Goal: Communication & Community: Participate in discussion

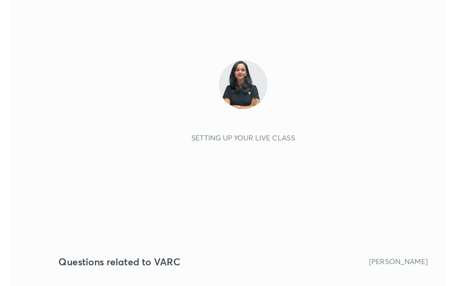
scroll to position [109, 203]
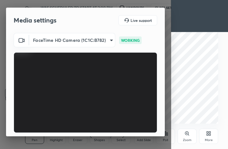
click at [208, 134] on icon at bounding box center [208, 135] width 2 height 2
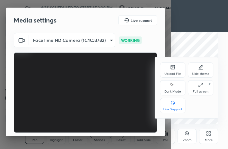
click at [204, 89] on div "Full screen F" at bounding box center [200, 87] width 25 height 15
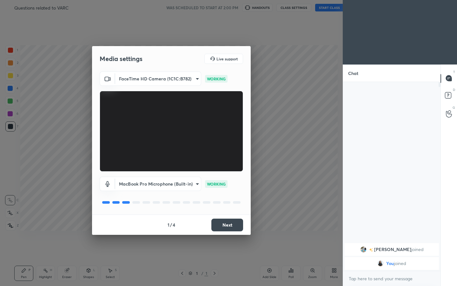
scroll to position [0, 0]
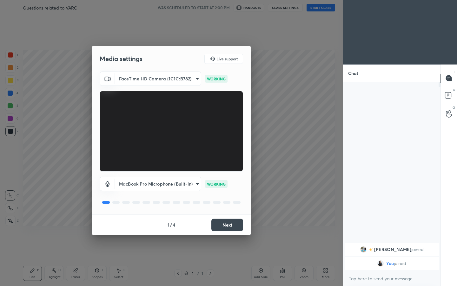
click at [226, 149] on button "Next" at bounding box center [228, 225] width 32 height 13
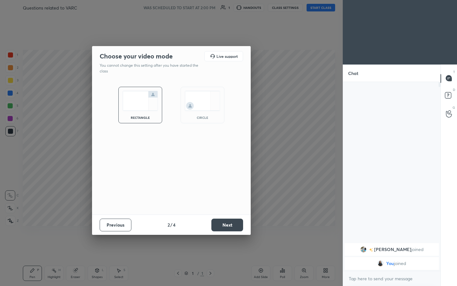
click at [226, 149] on button "Next" at bounding box center [228, 225] width 32 height 13
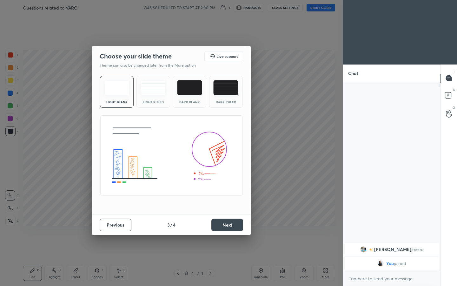
click at [226, 149] on button "Next" at bounding box center [228, 225] width 32 height 13
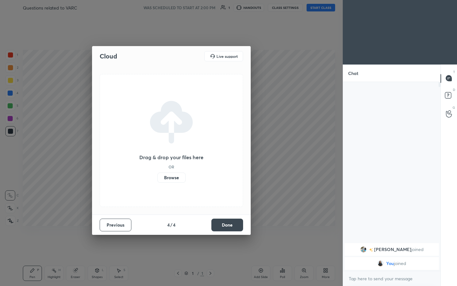
click at [226, 149] on button "Done" at bounding box center [228, 225] width 32 height 13
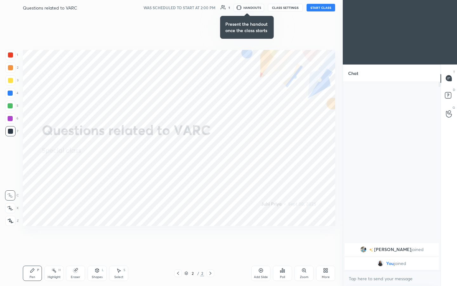
click at [228, 8] on button "START CLASS" at bounding box center [321, 8] width 29 height 8
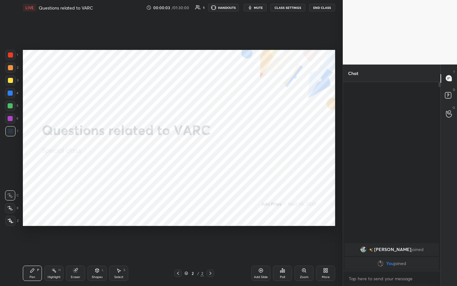
click at [228, 10] on span "mute" at bounding box center [258, 7] width 9 height 4
click at [228, 149] on div "More" at bounding box center [326, 276] width 8 height 3
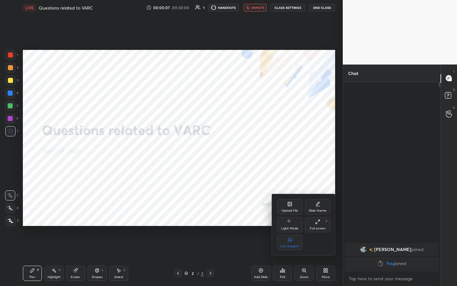
click at [228, 149] on div "Upload File" at bounding box center [289, 206] width 25 height 15
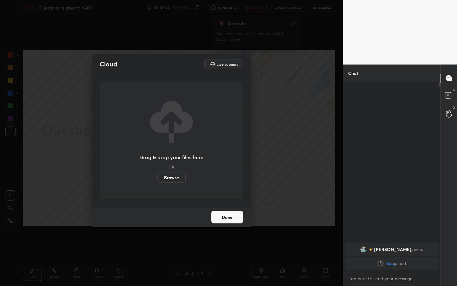
click at [173, 149] on label "Browse" at bounding box center [172, 177] width 28 height 10
click at [158, 149] on input "Browse" at bounding box center [158, 177] width 0 height 10
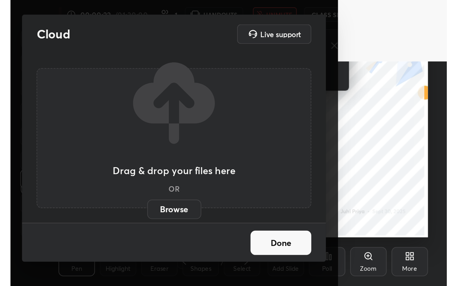
scroll to position [109, 202]
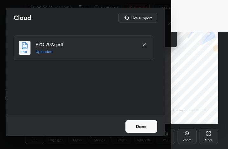
click at [142, 131] on button "Done" at bounding box center [141, 126] width 32 height 13
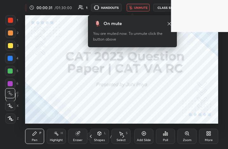
click at [210, 142] on div "More" at bounding box center [209, 140] width 8 height 3
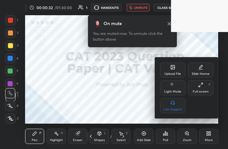
click at [202, 87] on icon at bounding box center [200, 85] width 5 height 5
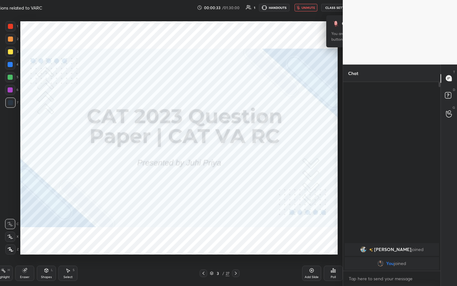
scroll to position [245, 356]
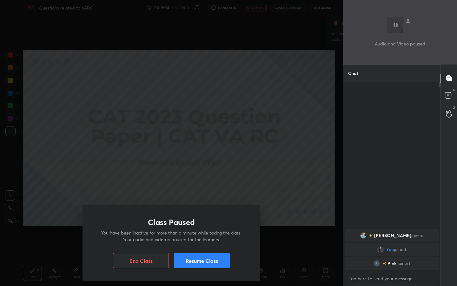
click at [203, 149] on button "Resume Class" at bounding box center [202, 260] width 56 height 15
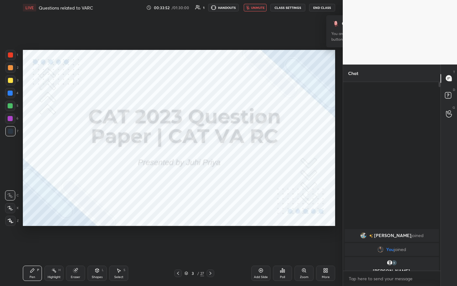
click at [212, 149] on icon at bounding box center [210, 273] width 5 height 5
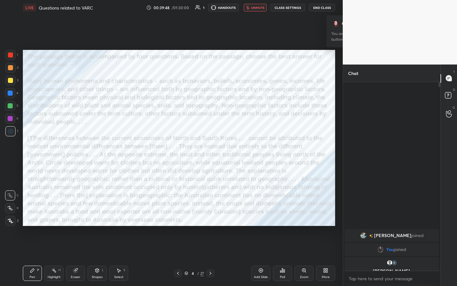
click at [228, 149] on img "grid" at bounding box center [390, 263] width 6 height 6
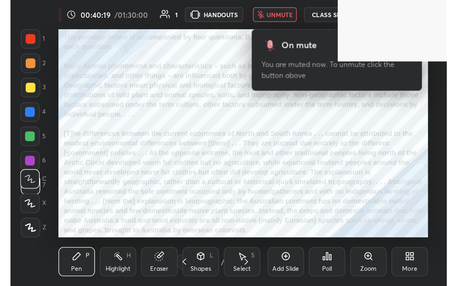
scroll to position [109, 202]
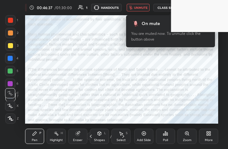
click at [212, 136] on div "More" at bounding box center [208, 136] width 19 height 15
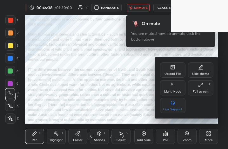
click at [204, 92] on div "Full screen" at bounding box center [201, 91] width 16 height 3
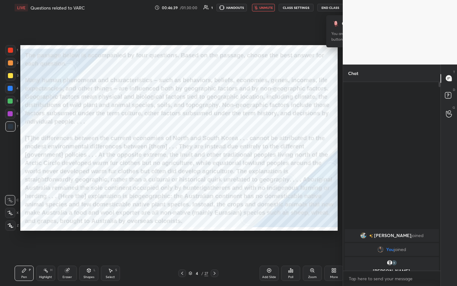
scroll to position [31518, 31446]
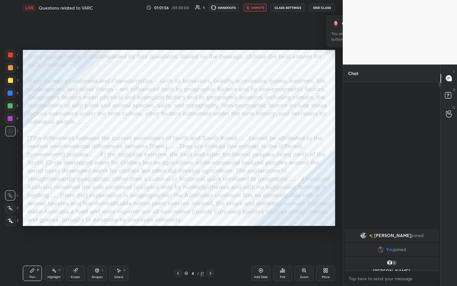
click at [109, 149] on div "Pen P Highlight H Eraser Shapes L Select S 4 / 27 Add Slide Poll Zoom More" at bounding box center [179, 272] width 313 height 25
click at [228, 149] on body "1 2 3 4 5 6 7 C X Z C X Z E E Erase all H H LIVE Questions related to VARC 01:1…" at bounding box center [228, 143] width 457 height 286
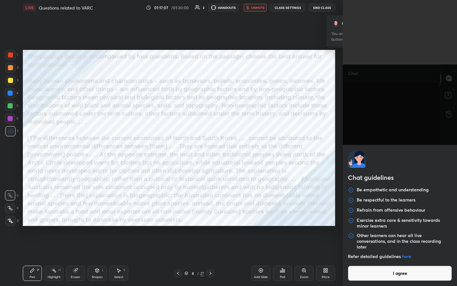
click at [228, 149] on button "I agree" at bounding box center [400, 273] width 104 height 15
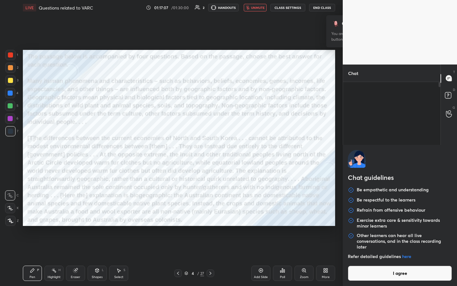
type textarea "x"
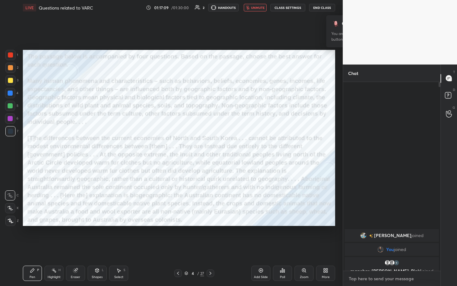
type textarea "H"
type textarea "x"
type textarea "He"
type textarea "x"
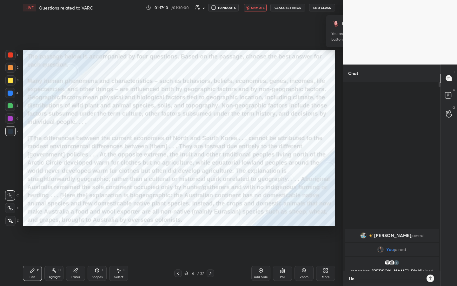
type textarea "Hey"
type textarea "x"
type textarea "Hey"
type textarea "x"
type textarea "Hey g"
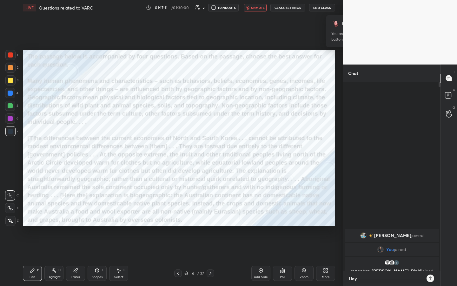
type textarea "x"
type textarea "Hey gy"
type textarea "x"
type textarea "Hey gys"
type textarea "x"
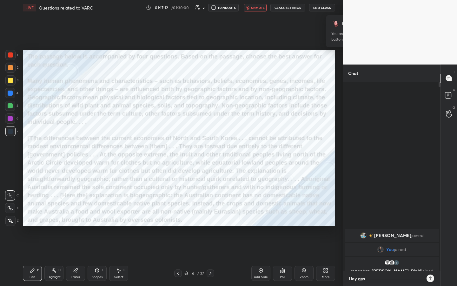
type textarea "Hey gy"
type textarea "x"
type textarea "Hey g"
type textarea "x"
type textarea "Hey gu"
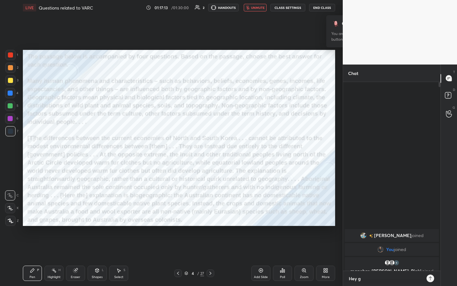
type textarea "x"
type textarea "Hey gut"
type textarea "x"
type textarea "Hey guts"
type textarea "x"
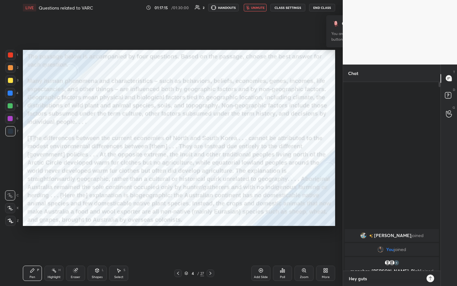
type textarea "Hey gut"
type textarea "x"
type textarea "Hey gu"
type textarea "x"
type textarea "Hey guy"
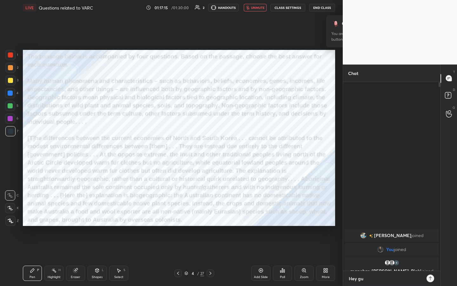
type textarea "x"
type textarea "Hey guys"
type textarea "x"
type textarea "Hey guys"
type textarea "x"
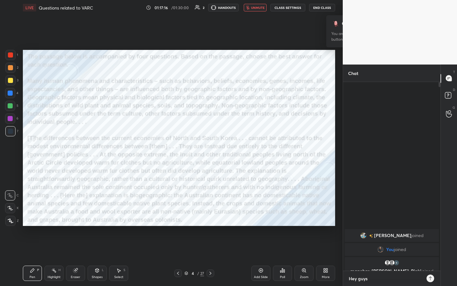
type textarea "Hey guys c"
type textarea "x"
type textarea "Hey guys ca"
type textarea "x"
type textarea "Hey guys can"
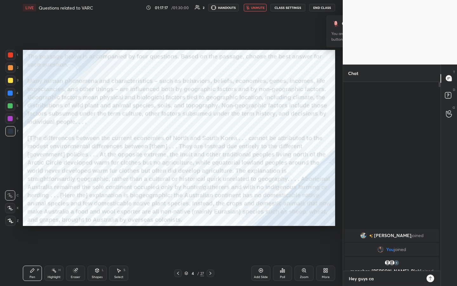
type textarea "x"
type textarea "Hey guys can"
type textarea "x"
type textarea "Hey guys can y"
type textarea "x"
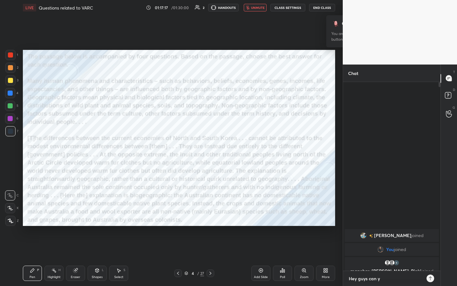
type textarea "Hey guys can yo"
type textarea "x"
type textarea "Hey guys can you"
type textarea "x"
type textarea "Hey guys can you"
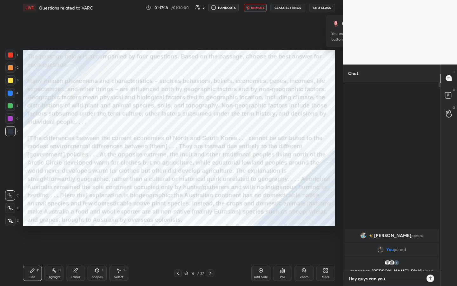
type textarea "x"
type textarea "Hey guys can you h"
type textarea "x"
type textarea "Hey guys can you he"
type textarea "x"
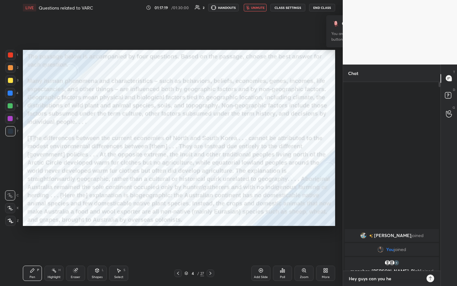
type textarea "Hey guys can you hea"
type textarea "x"
type textarea "Hey guys can you hear"
type textarea "x"
type textarea "Hey guys can you hear"
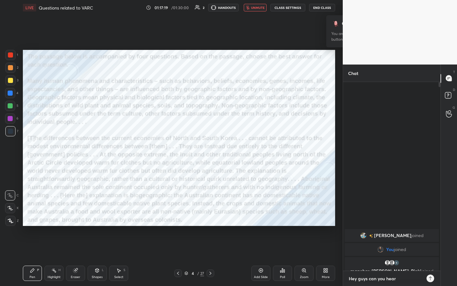
type textarea "x"
type textarea "Hey guys can you hear m"
type textarea "x"
type textarea "Hey guys can you hear mde"
type textarea "x"
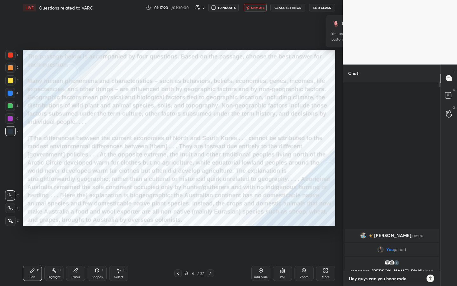
type textarea "x"
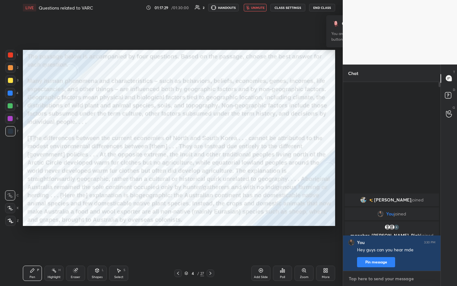
type textarea "m"
type textarea "x"
type textarea "me"
type textarea "x"
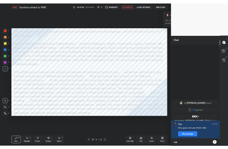
scroll to position [202, 96]
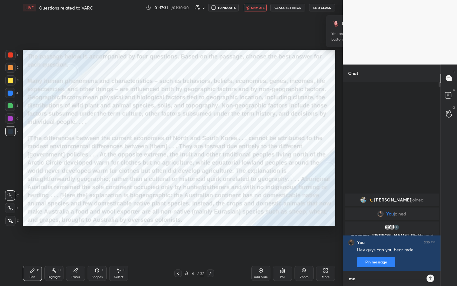
type textarea "me*"
type textarea "x"
type textarea "me**"
type textarea "x"
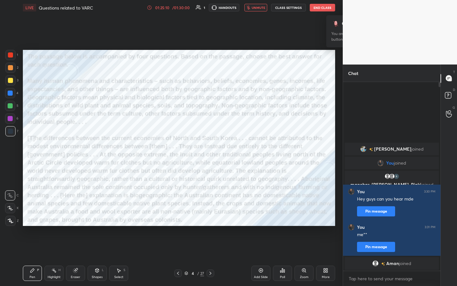
click at [185, 8] on div "/ 01:30:00" at bounding box center [181, 8] width 20 height 4
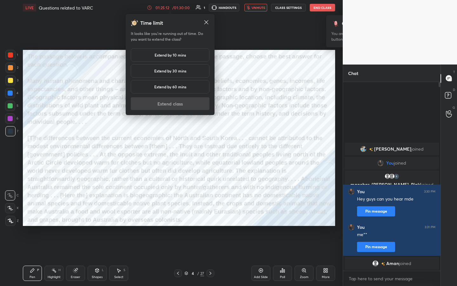
click at [183, 54] on h5 "Extend by 10 mins" at bounding box center [170, 55] width 31 height 6
click at [192, 107] on button "Extend class" at bounding box center [170, 103] width 79 height 13
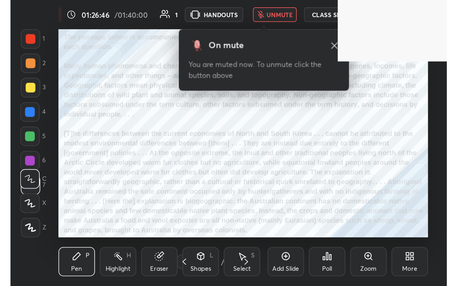
scroll to position [109, 202]
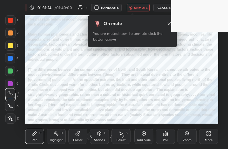
click at [207, 135] on icon at bounding box center [208, 135] width 2 height 2
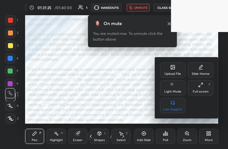
click at [201, 88] on div "Full screen F" at bounding box center [200, 87] width 25 height 15
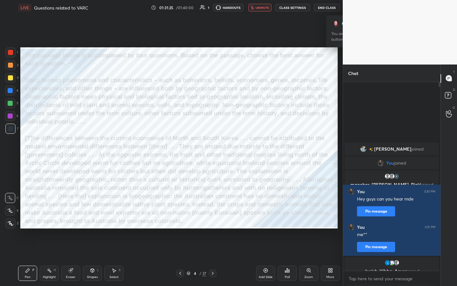
scroll to position [31518, 31446]
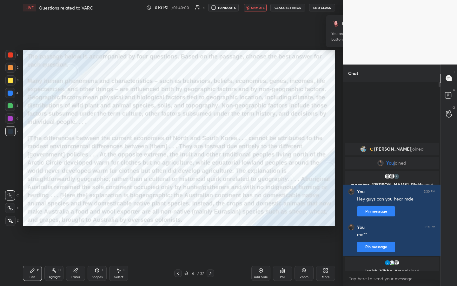
click at [228, 8] on button "End Class" at bounding box center [322, 8] width 26 height 8
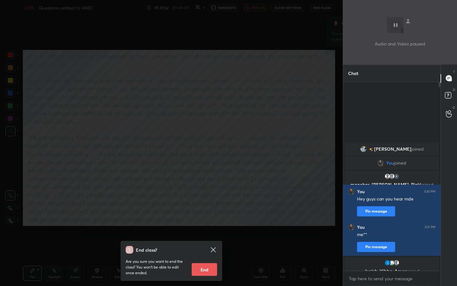
click at [201, 149] on button "End" at bounding box center [204, 269] width 25 height 13
type textarea "x"
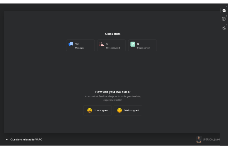
scroll to position [245, 452]
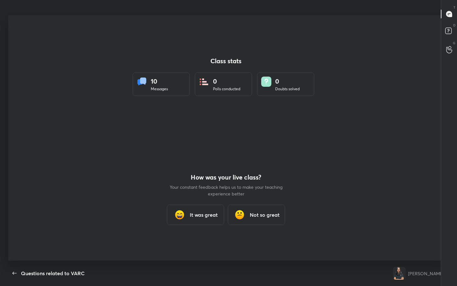
click at [211, 149] on h3 "It was great" at bounding box center [204, 215] width 28 height 8
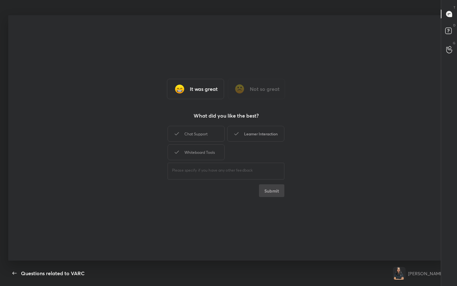
click at [228, 127] on div "Learner Interaction" at bounding box center [255, 134] width 57 height 16
click at [228, 149] on button "Submit" at bounding box center [271, 190] width 25 height 13
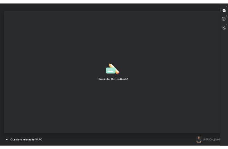
scroll to position [31655, 31541]
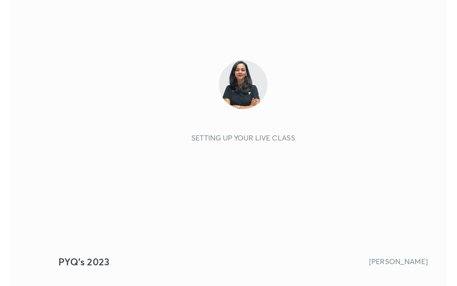
scroll to position [109, 203]
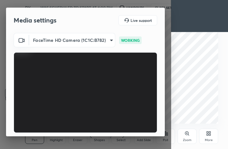
click at [211, 141] on div "More" at bounding box center [209, 140] width 8 height 3
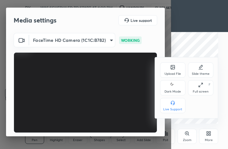
click at [201, 84] on icon at bounding box center [200, 85] width 5 height 5
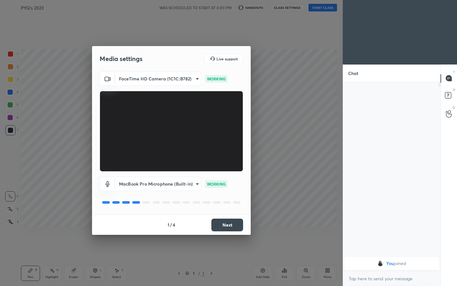
scroll to position [0, 0]
click at [228, 149] on div "1 / 4 Next" at bounding box center [171, 224] width 159 height 20
click at [228, 149] on button "Next" at bounding box center [228, 225] width 32 height 13
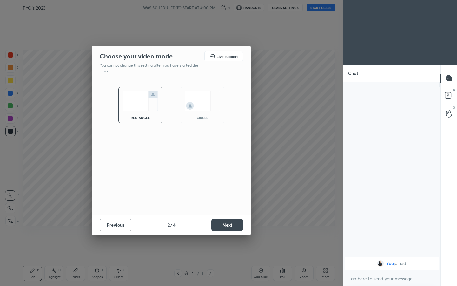
click at [228, 149] on button "Next" at bounding box center [228, 225] width 32 height 13
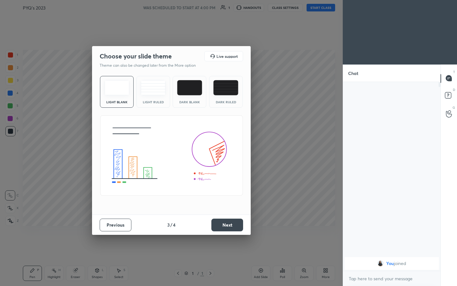
click at [228, 149] on button "Next" at bounding box center [228, 225] width 32 height 13
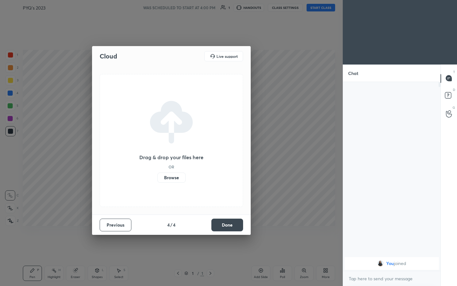
click at [228, 149] on button "Done" at bounding box center [228, 225] width 32 height 13
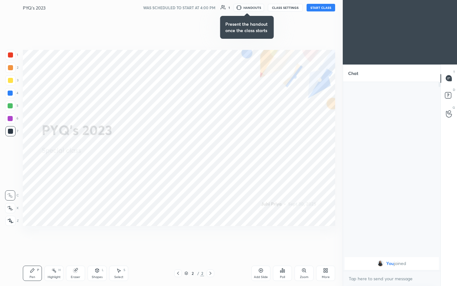
click at [228, 8] on button "START CLASS" at bounding box center [321, 8] width 29 height 8
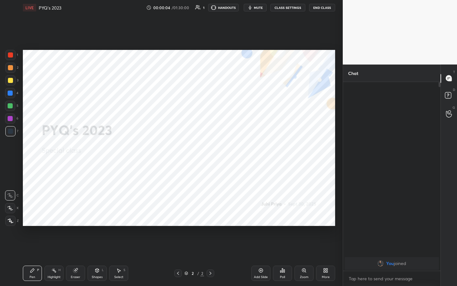
click at [228, 149] on icon at bounding box center [325, 270] width 5 height 5
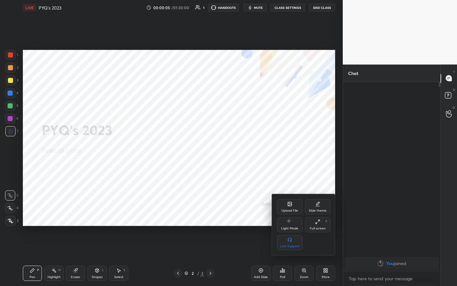
click at [228, 149] on div "Upload File" at bounding box center [289, 206] width 25 height 15
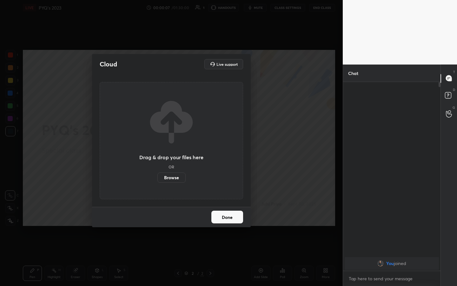
click at [177, 149] on label "Browse" at bounding box center [172, 177] width 28 height 10
click at [158, 149] on input "Browse" at bounding box center [158, 177] width 0 height 10
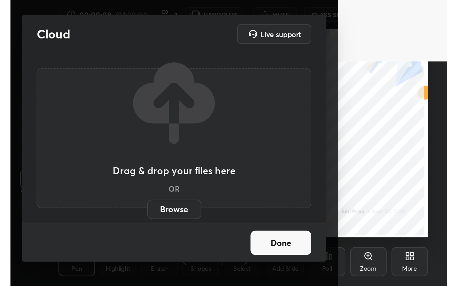
scroll to position [109, 202]
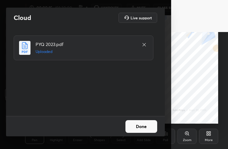
click at [147, 126] on button "Done" at bounding box center [141, 126] width 32 height 13
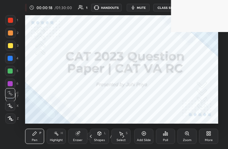
click at [210, 138] on div "More" at bounding box center [208, 136] width 19 height 15
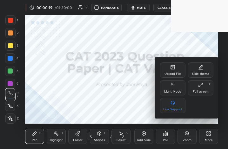
click at [205, 88] on div "Full screen F" at bounding box center [200, 87] width 25 height 15
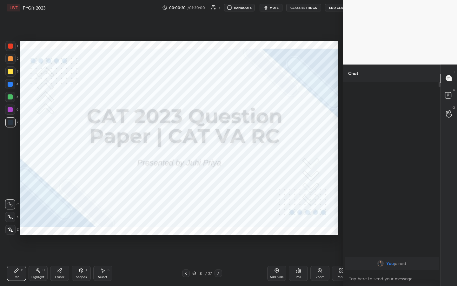
scroll to position [245, 324]
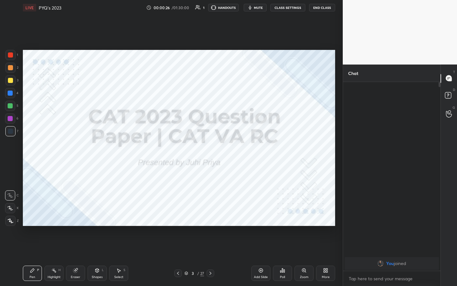
click at [228, 9] on span "mute" at bounding box center [258, 7] width 9 height 4
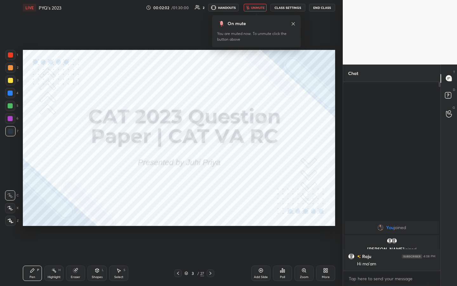
click at [228, 8] on span "unmute" at bounding box center [258, 7] width 14 height 4
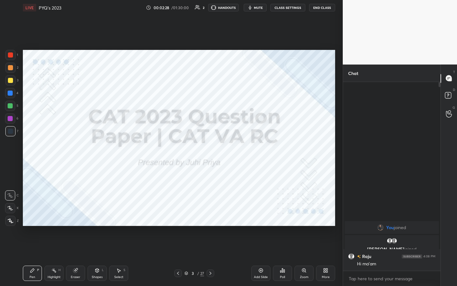
click at [228, 8] on span "mute" at bounding box center [258, 7] width 9 height 4
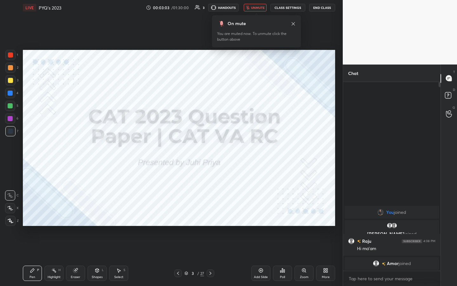
click at [228, 8] on span "unmute" at bounding box center [258, 7] width 14 height 4
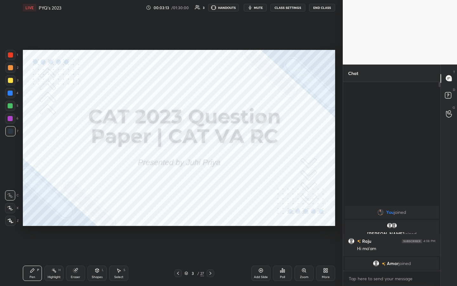
click at [228, 8] on span "mute" at bounding box center [258, 7] width 9 height 4
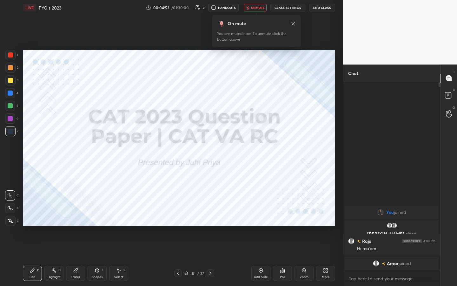
click at [228, 8] on span "unmute" at bounding box center [258, 7] width 14 height 4
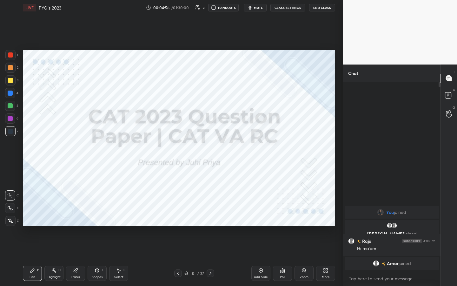
click at [228, 8] on span "mute" at bounding box center [258, 7] width 9 height 4
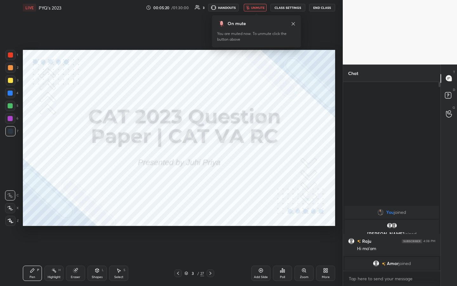
click at [228, 8] on span "unmute" at bounding box center [258, 7] width 14 height 4
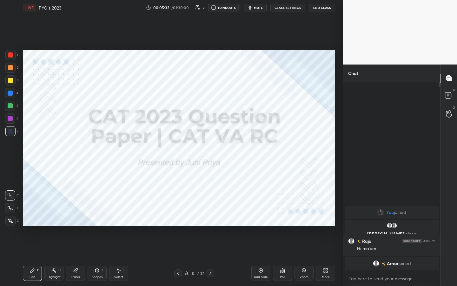
click at [228, 5] on button "mute" at bounding box center [255, 8] width 23 height 8
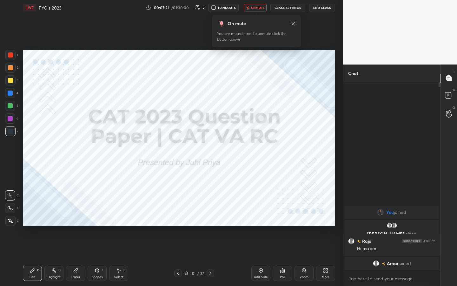
click at [228, 5] on button "unmute" at bounding box center [255, 8] width 23 height 8
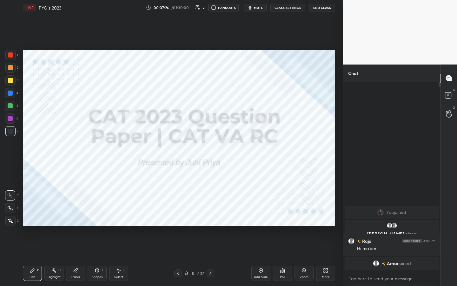
click at [212, 149] on icon at bounding box center [210, 273] width 5 height 5
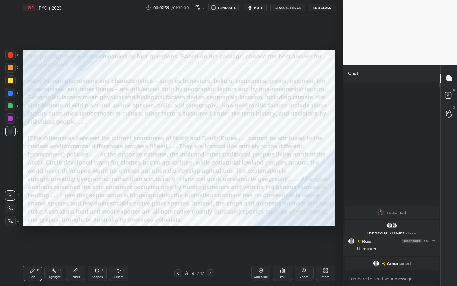
drag, startPoint x: 260, startPoint y: 7, endPoint x: 260, endPoint y: 255, distance: 248.1
click at [228, 7] on span "mute" at bounding box center [258, 7] width 9 height 4
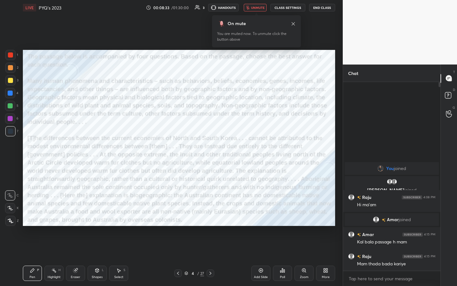
click at [228, 7] on span "unmute" at bounding box center [258, 7] width 14 height 4
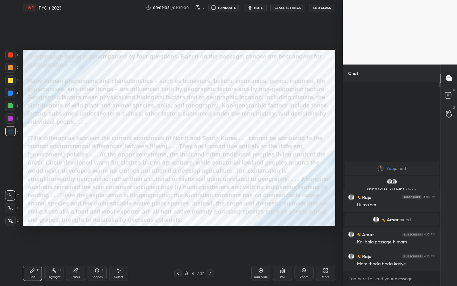
click at [228, 9] on span "mute" at bounding box center [258, 7] width 9 height 4
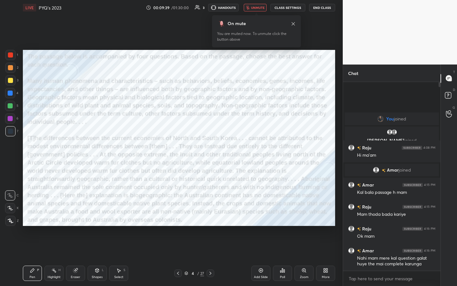
click at [228, 9] on span "unmute" at bounding box center [258, 7] width 14 height 4
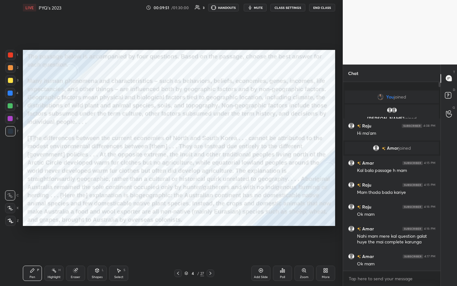
click at [228, 9] on span "mute" at bounding box center [258, 7] width 9 height 4
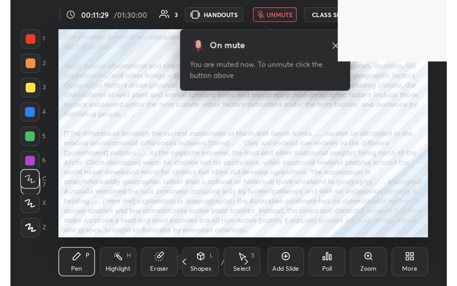
scroll to position [109, 202]
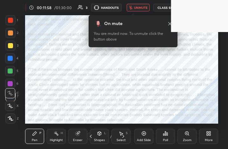
click at [208, 136] on div "More" at bounding box center [208, 136] width 19 height 15
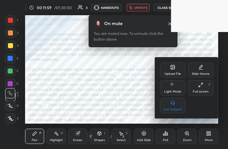
click at [203, 85] on icon at bounding box center [200, 85] width 5 height 5
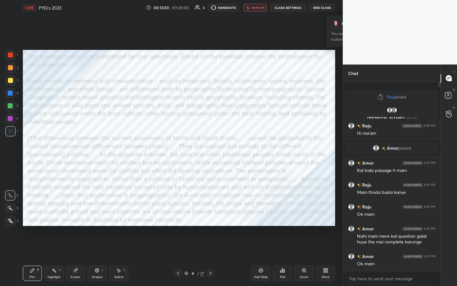
scroll to position [31518, 31446]
drag, startPoint x: 262, startPoint y: 7, endPoint x: 262, endPoint y: 255, distance: 248.1
click at [228, 7] on span "unmute" at bounding box center [258, 7] width 14 height 4
click at [228, 7] on span "mute" at bounding box center [258, 7] width 9 height 4
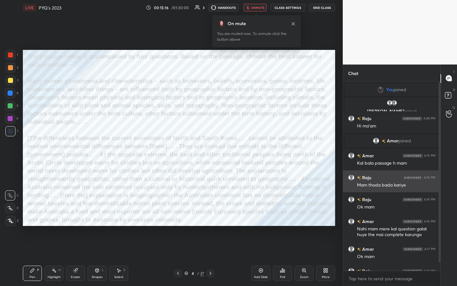
scroll to position [15, 0]
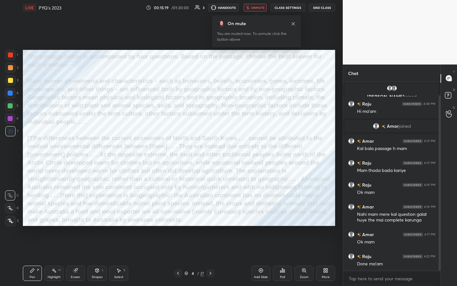
click at [212, 149] on icon at bounding box center [210, 273] width 5 height 5
drag, startPoint x: 260, startPoint y: 7, endPoint x: 260, endPoint y: 255, distance: 248.1
click at [228, 7] on span "unmute" at bounding box center [258, 7] width 14 height 4
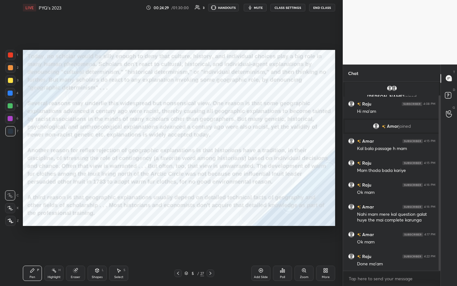
click at [228, 7] on span "mute" at bounding box center [258, 7] width 9 height 4
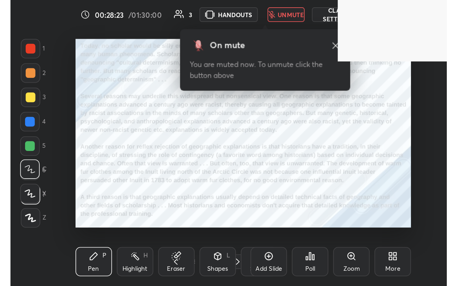
scroll to position [109, 202]
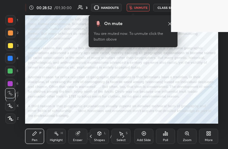
click at [211, 138] on div "More" at bounding box center [208, 136] width 19 height 15
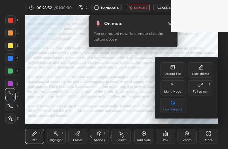
click at [204, 86] on div "Full screen F" at bounding box center [200, 87] width 25 height 15
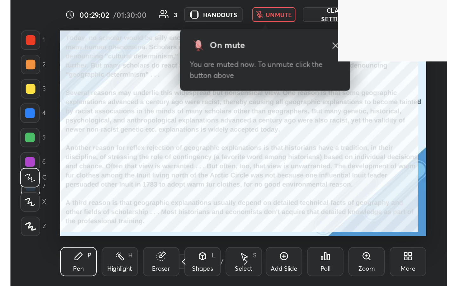
scroll to position [109, 203]
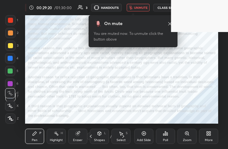
click at [210, 137] on div "More" at bounding box center [208, 136] width 19 height 15
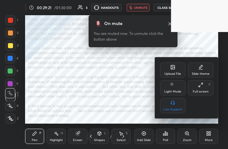
click at [199, 87] on icon at bounding box center [199, 86] width 1 height 1
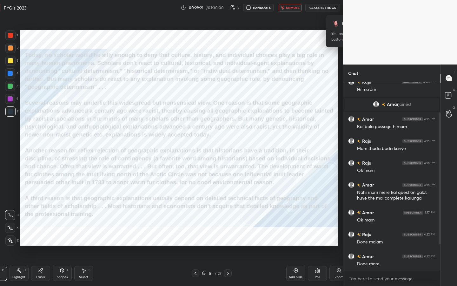
scroll to position [31518, 31445]
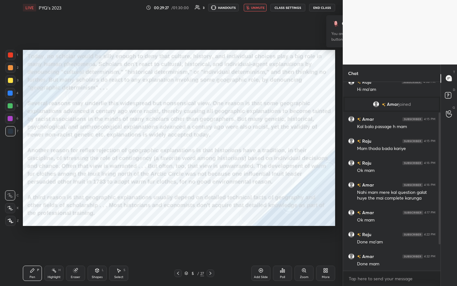
drag, startPoint x: 440, startPoint y: 215, endPoint x: 442, endPoint y: 261, distance: 45.8
click at [228, 149] on div "Chat You joined Raju, Vishwajeet joined Raju 4:08 PM Hi ma'am Amar joined Amar …" at bounding box center [400, 175] width 114 height 222
drag, startPoint x: 441, startPoint y: 242, endPoint x: 441, endPoint y: 259, distance: 16.8
click at [228, 149] on div "T Messages (T) D Doubts (D) G Raise Hand (G)" at bounding box center [449, 175] width 17 height 222
drag, startPoint x: 441, startPoint y: 163, endPoint x: 441, endPoint y: 168, distance: 5.4
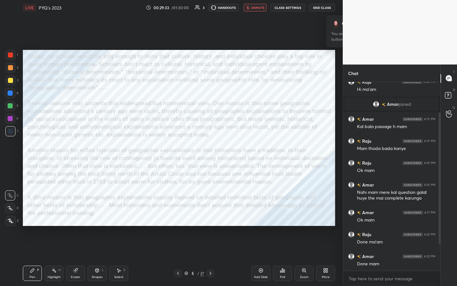
click at [228, 149] on div "T Messages (T) D Doubts (D) G Raise Hand (G)" at bounding box center [449, 175] width 17 height 222
drag, startPoint x: 440, startPoint y: 119, endPoint x: 440, endPoint y: 242, distance: 122.9
click at [228, 149] on div at bounding box center [440, 178] width 2 height 132
drag, startPoint x: 441, startPoint y: 235, endPoint x: 441, endPoint y: 242, distance: 6.7
click at [228, 149] on div "T Messages (T) D Doubts (D) G Raise Hand (G)" at bounding box center [449, 175] width 17 height 222
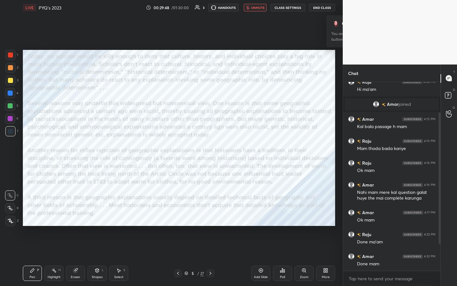
drag, startPoint x: 441, startPoint y: 239, endPoint x: 441, endPoint y: 247, distance: 7.9
click at [228, 149] on div at bounding box center [439, 176] width 4 height 189
drag, startPoint x: 441, startPoint y: 242, endPoint x: 441, endPoint y: 250, distance: 7.9
click at [228, 149] on div "T Messages (T) D Doubts (D) G Raise Hand (G)" at bounding box center [449, 175] width 17 height 222
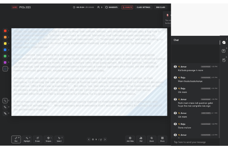
scroll to position [111, 0]
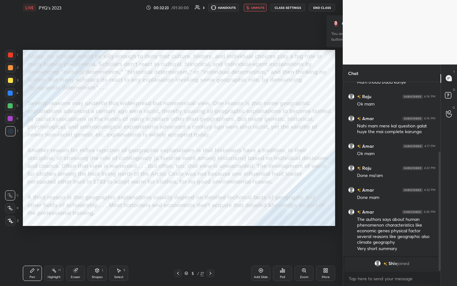
drag, startPoint x: 256, startPoint y: 6, endPoint x: 256, endPoint y: 254, distance: 248.1
click at [228, 6] on span "unmute" at bounding box center [258, 7] width 14 height 4
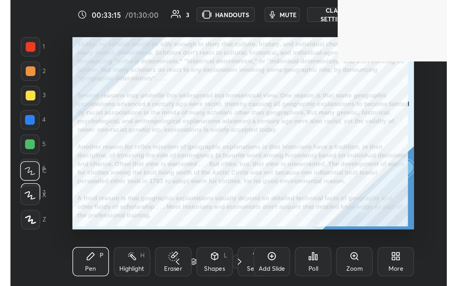
scroll to position [109, 202]
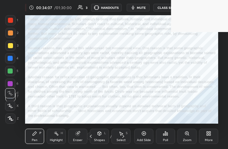
click at [209, 138] on div "More" at bounding box center [208, 136] width 19 height 15
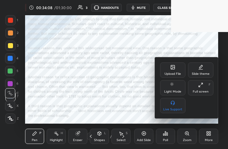
click at [205, 88] on div "Full screen F" at bounding box center [200, 87] width 25 height 15
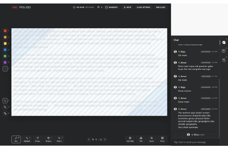
scroll to position [139, 0]
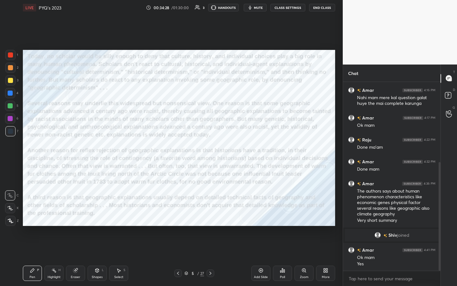
click at [228, 8] on span "mute" at bounding box center [258, 7] width 9 height 4
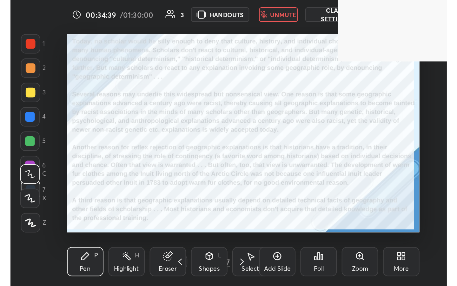
scroll to position [109, 203]
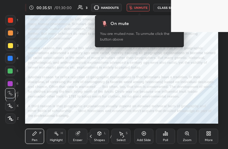
click at [211, 139] on div "More" at bounding box center [209, 140] width 8 height 3
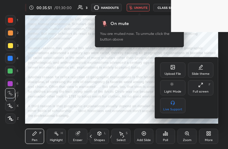
click at [204, 89] on div "Full screen F" at bounding box center [200, 87] width 25 height 15
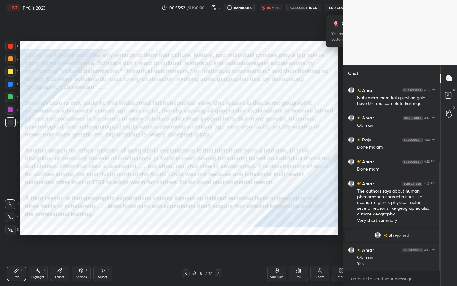
scroll to position [31518, 31446]
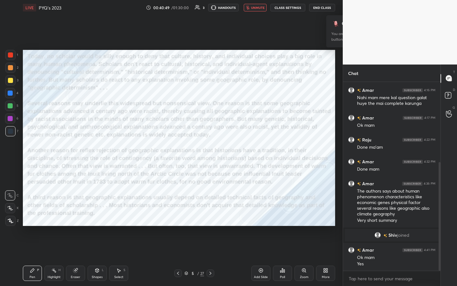
click at [228, 149] on div "x" at bounding box center [392, 278] width 98 height 15
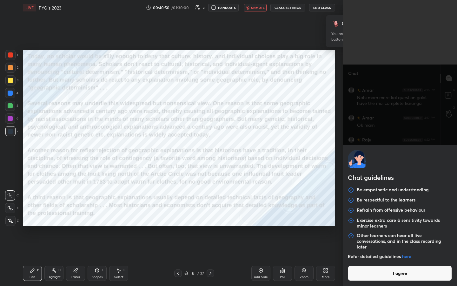
click at [228, 149] on button "I agree" at bounding box center [400, 273] width 104 height 15
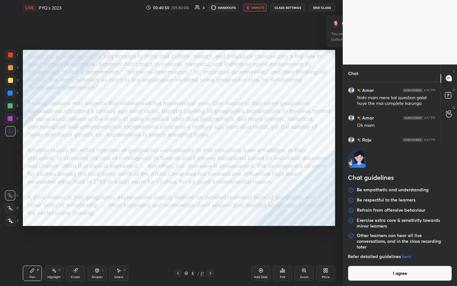
type textarea "x"
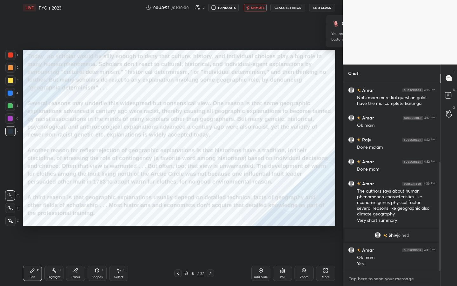
type textarea "R"
type textarea "x"
type textarea "Ra"
type textarea "x"
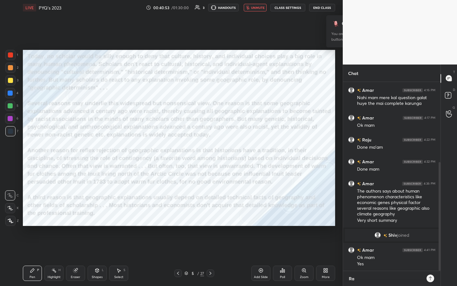
type textarea "Raj"
type textarea "x"
type textarea "Raju"
type textarea "x"
type textarea "Raju"
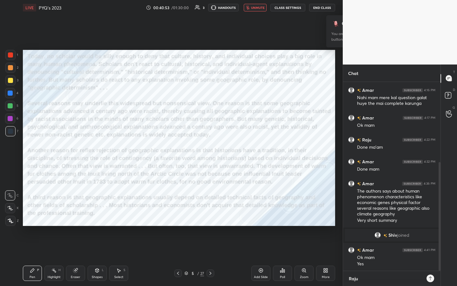
type textarea "x"
type textarea "Raju s"
type textarea "x"
type textarea "Raju su"
type textarea "x"
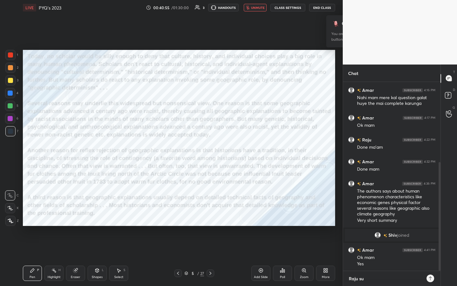
type textarea "Raju sum"
type textarea "x"
type textarea "Raju summ"
type textarea "x"
type textarea "Raju summa"
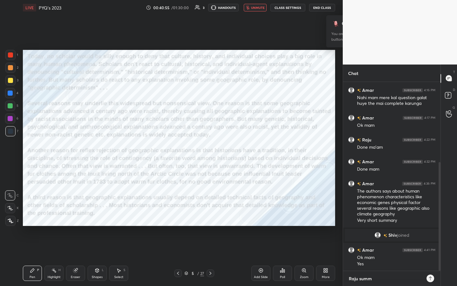
type textarea "x"
type textarea "Raju summar"
type textarea "x"
type textarea "Raju summary"
type textarea "x"
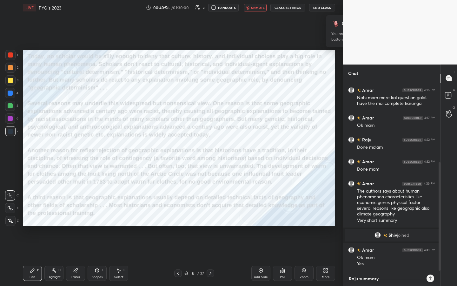
type textarea "Raju summary?"
type textarea "x"
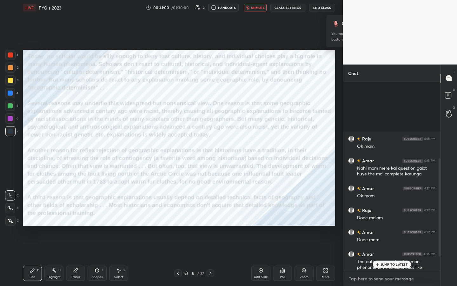
scroll to position [175, 0]
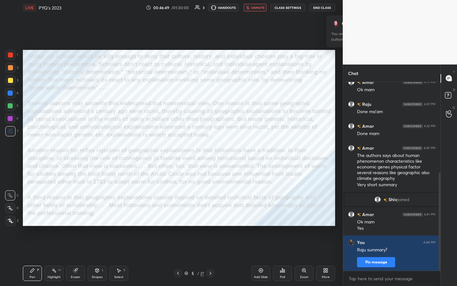
click at [211, 149] on icon at bounding box center [210, 273] width 5 height 5
type textarea "x"
click at [228, 149] on textarea at bounding box center [391, 278] width 87 height 10
type textarea "L"
type textarea "x"
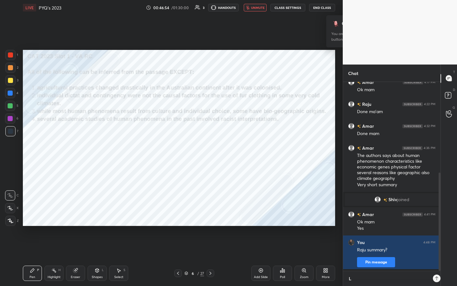
scroll to position [200, 96]
type textarea "Le"
type textarea "x"
type textarea "Let"
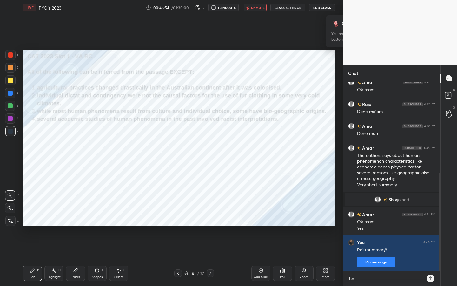
type textarea "x"
type textarea "Lets"
type textarea "x"
type textarea "Lets"
type textarea "x"
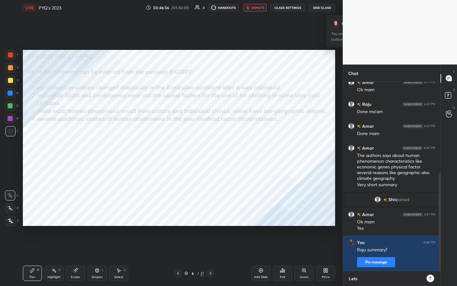
type textarea "Lets s"
type textarea "x"
type textarea "Lets so"
type textarea "x"
type textarea "Lets sol"
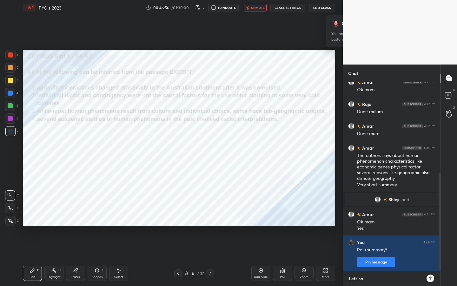
type textarea "x"
type textarea "Lets solv"
type textarea "x"
type textarea "Lets solve"
type textarea "x"
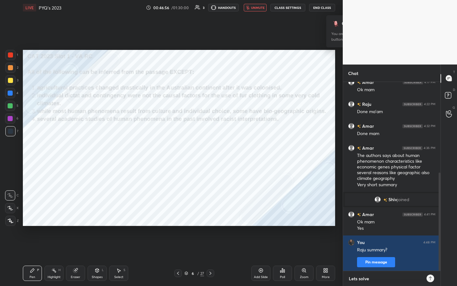
type textarea "Lets solve"
type textarea "x"
type textarea "Lets solve t"
type textarea "x"
type textarea "Lets solve th"
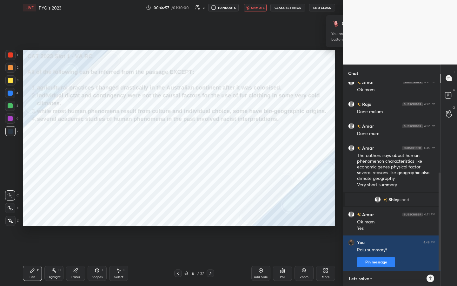
type textarea "x"
type textarea "Lets solve the"
type textarea "x"
type textarea "Lets solve the"
type textarea "x"
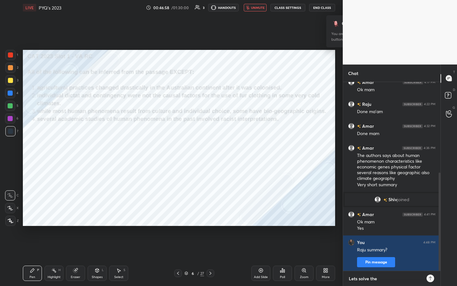
type textarea "Lets solve the q"
type textarea "x"
type textarea "Lets solve the qu"
type textarea "x"
type textarea "Lets solve the que"
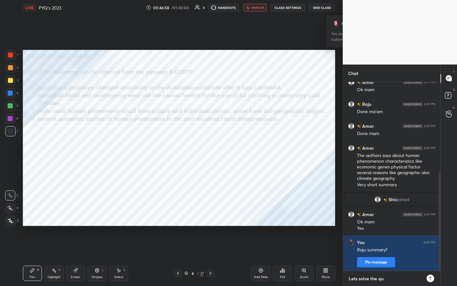
type textarea "x"
type textarea "Lets solve the ques"
type textarea "x"
type textarea "Lets solve the quest"
type textarea "x"
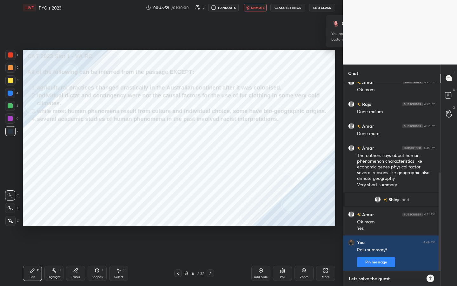
type textarea "Lets solve the questi"
type textarea "x"
type textarea "Lets solve the questio"
type textarea "x"
type textarea "Lets solve the question"
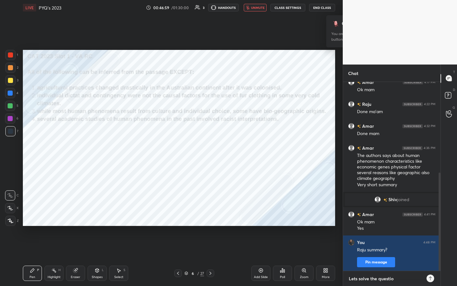
type textarea "x"
type textarea "Lets solve the questions"
type textarea "x"
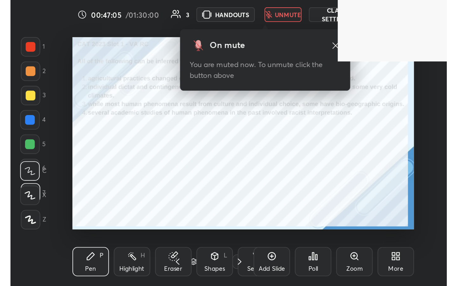
scroll to position [109, 202]
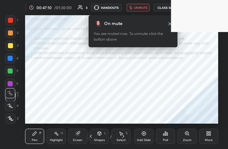
click at [211, 135] on icon at bounding box center [210, 135] width 2 height 2
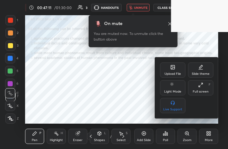
click at [204, 89] on div "Full screen F" at bounding box center [200, 87] width 25 height 15
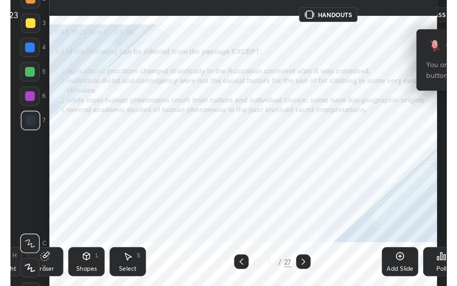
scroll to position [245, 318]
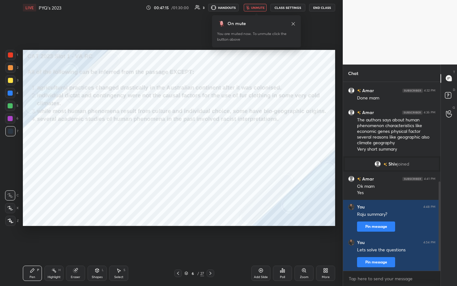
click at [228, 149] on div "Poll" at bounding box center [282, 276] width 5 height 3
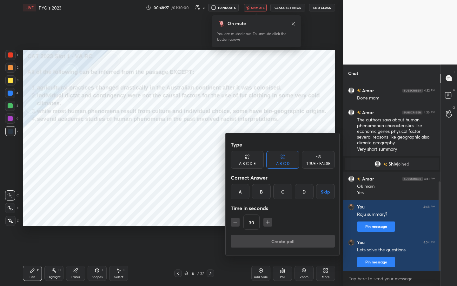
click at [228, 149] on div "C" at bounding box center [282, 191] width 19 height 15
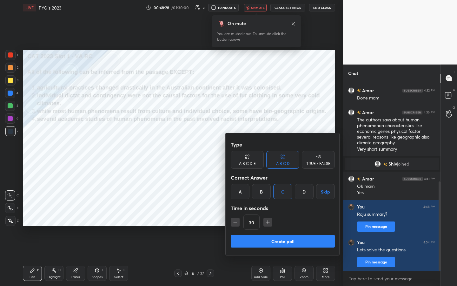
click at [228, 149] on button "Create poll" at bounding box center [283, 241] width 104 height 13
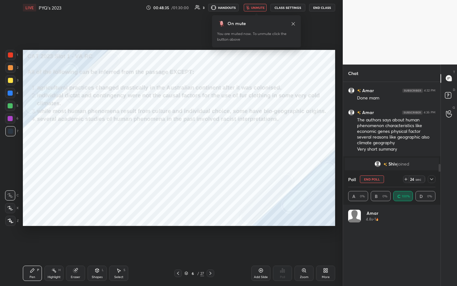
scroll to position [74, 85]
click at [12, 56] on div at bounding box center [10, 54] width 5 height 5
click at [228, 149] on button "End Poll" at bounding box center [372, 179] width 24 height 8
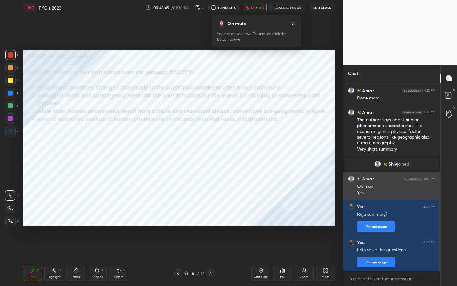
scroll to position [202, 96]
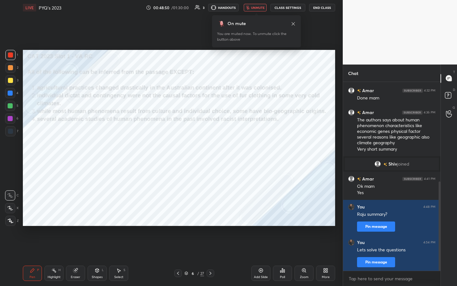
click at [212, 149] on icon at bounding box center [210, 273] width 5 height 5
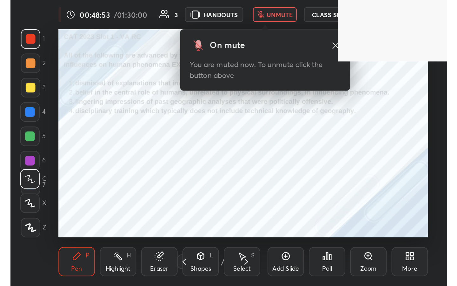
scroll to position [109, 202]
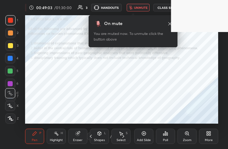
click at [206, 135] on icon at bounding box center [208, 133] width 5 height 5
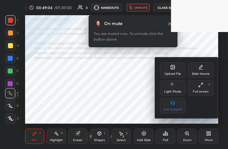
click at [201, 88] on div "Full screen F" at bounding box center [200, 87] width 25 height 15
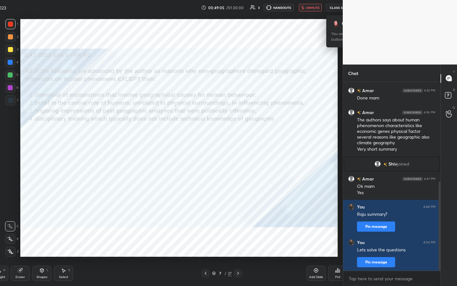
scroll to position [31518, 31408]
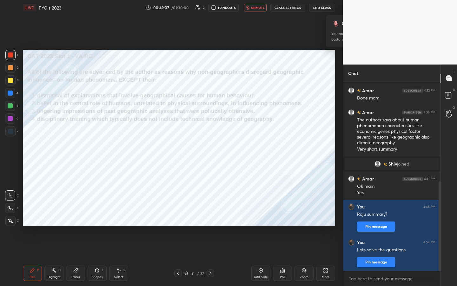
click at [228, 149] on div "Poll" at bounding box center [282, 276] width 5 height 3
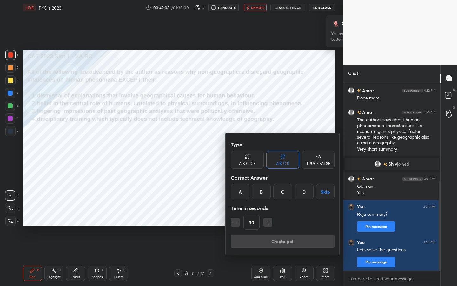
click at [228, 149] on div "A" at bounding box center [240, 191] width 19 height 15
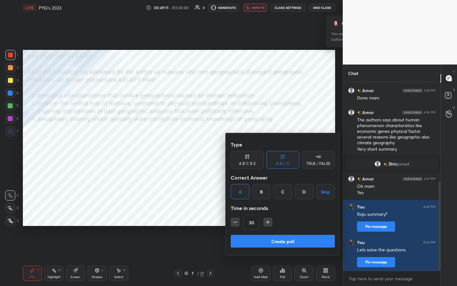
click at [228, 149] on button "Create poll" at bounding box center [283, 241] width 104 height 13
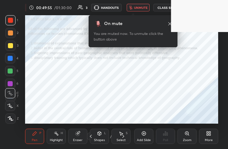
click at [210, 137] on div "More" at bounding box center [208, 136] width 19 height 15
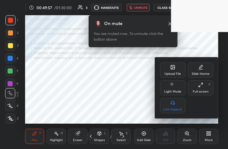
click at [203, 92] on div "Full screen" at bounding box center [201, 91] width 16 height 3
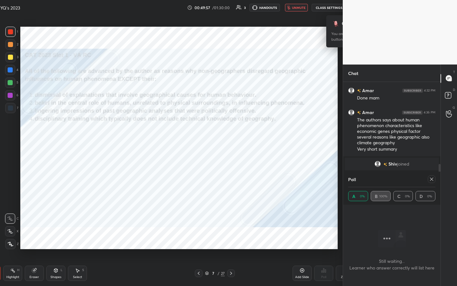
scroll to position [245, 344]
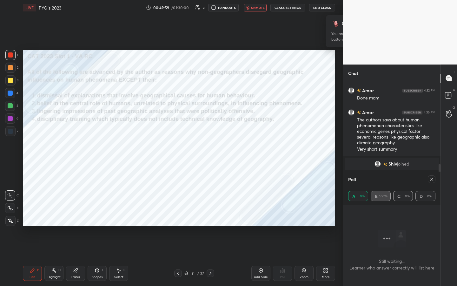
click at [228, 149] on icon at bounding box center [431, 179] width 5 height 5
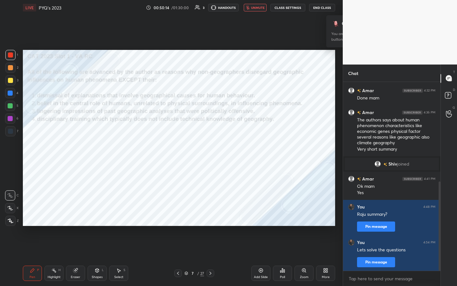
click at [228, 8] on span "unmute" at bounding box center [258, 7] width 14 height 4
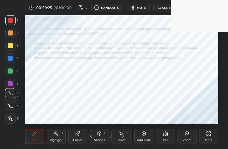
scroll to position [31655, 31561]
click at [209, 140] on div "More" at bounding box center [209, 140] width 8 height 3
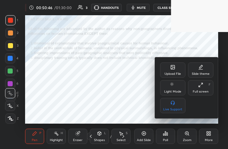
click at [201, 92] on div "Full screen" at bounding box center [201, 91] width 16 height 3
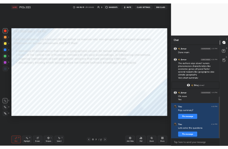
scroll to position [239, 0]
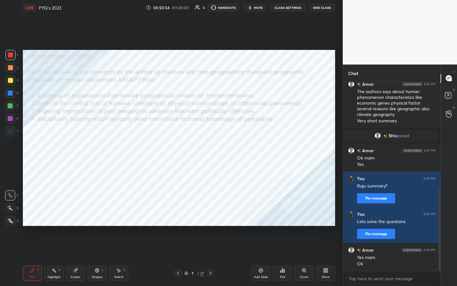
click at [228, 8] on span "mute" at bounding box center [258, 7] width 9 height 4
click at [211, 149] on icon at bounding box center [210, 273] width 5 height 5
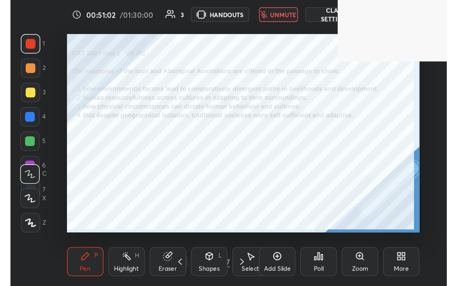
scroll to position [109, 202]
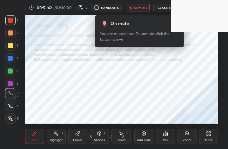
click at [208, 136] on div "More" at bounding box center [208, 136] width 19 height 15
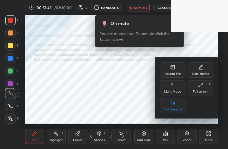
click at [203, 89] on div "Full screen F" at bounding box center [200, 87] width 25 height 15
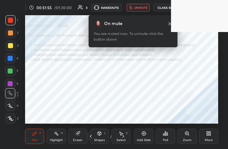
click at [209, 139] on div "More" at bounding box center [209, 140] width 8 height 3
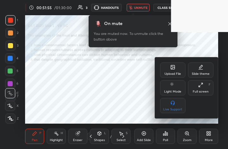
click at [205, 87] on div "Full screen F" at bounding box center [200, 87] width 25 height 15
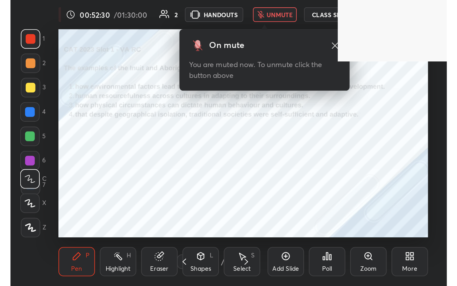
scroll to position [109, 203]
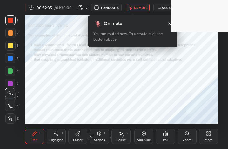
click at [207, 136] on div "More" at bounding box center [208, 136] width 19 height 15
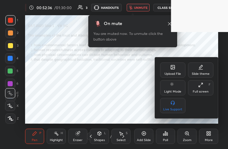
click at [202, 87] on icon at bounding box center [200, 85] width 5 height 5
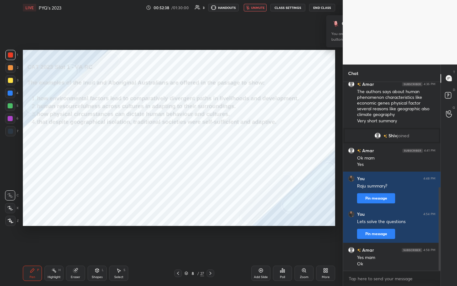
click at [228, 149] on div "Poll" at bounding box center [282, 276] width 5 height 3
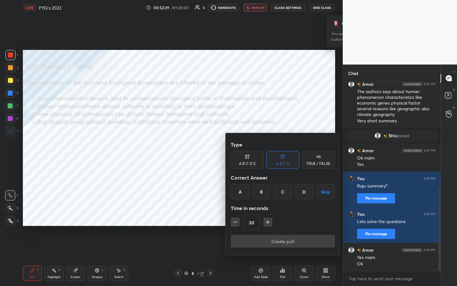
click at [228, 149] on div "C" at bounding box center [282, 191] width 19 height 15
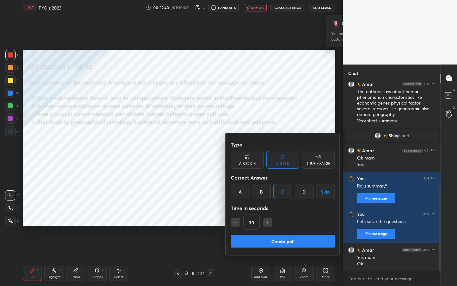
click at [228, 149] on button "Create poll" at bounding box center [283, 241] width 104 height 13
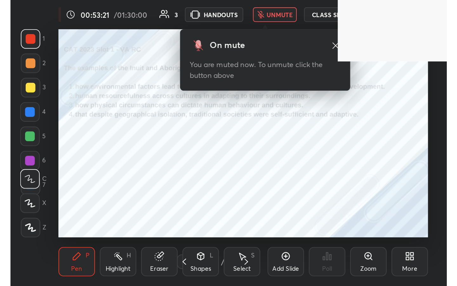
scroll to position [109, 202]
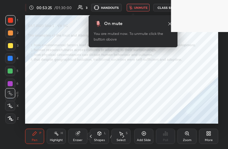
click at [210, 135] on icon at bounding box center [210, 135] width 2 height 2
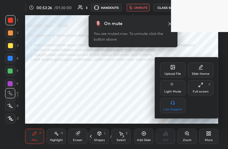
click at [205, 86] on div "Full screen F" at bounding box center [200, 87] width 25 height 15
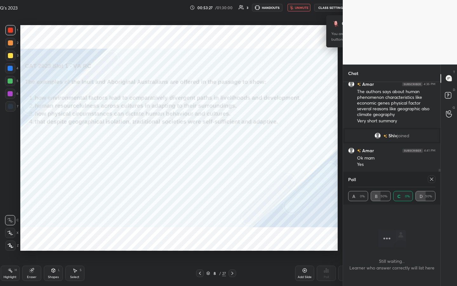
scroll to position [31518, 31440]
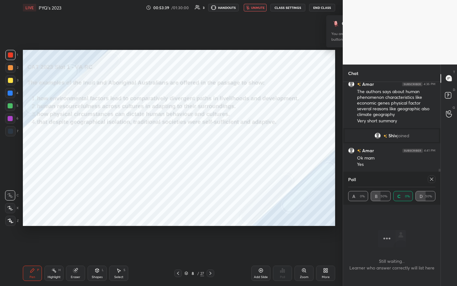
click at [228, 149] on icon at bounding box center [431, 179] width 5 height 5
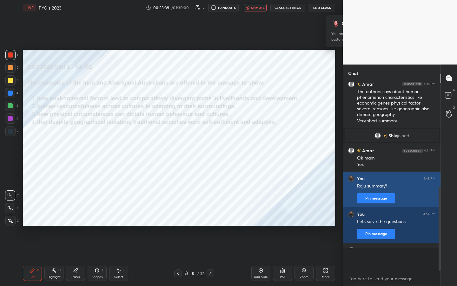
scroll to position [2, 2]
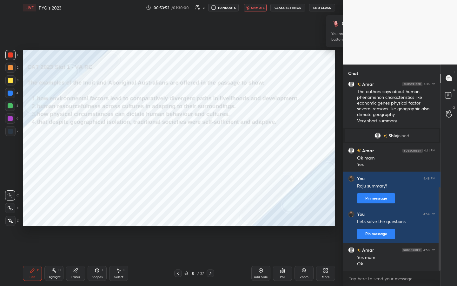
click at [211, 149] on icon at bounding box center [211, 273] width 2 height 3
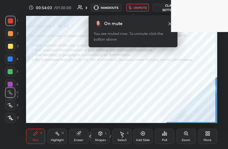
scroll to position [31655, 31564]
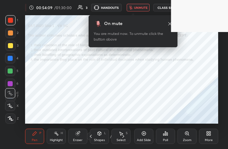
click at [211, 134] on div "More" at bounding box center [208, 136] width 19 height 15
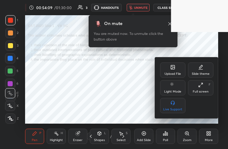
click at [207, 91] on div "Full screen" at bounding box center [201, 91] width 16 height 3
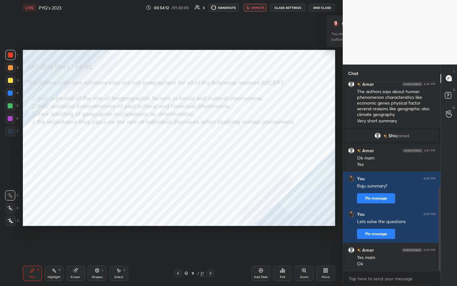
click at [228, 149] on icon at bounding box center [282, 270] width 1 height 4
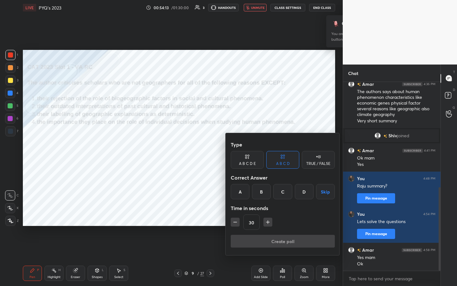
click at [228, 149] on div "B" at bounding box center [261, 191] width 19 height 15
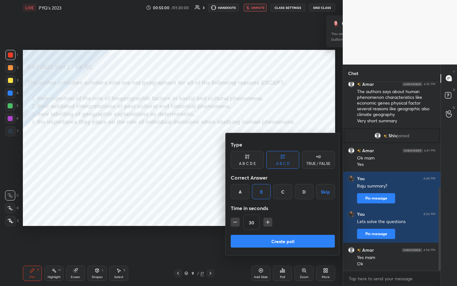
click at [228, 149] on button "Create poll" at bounding box center [283, 241] width 104 height 13
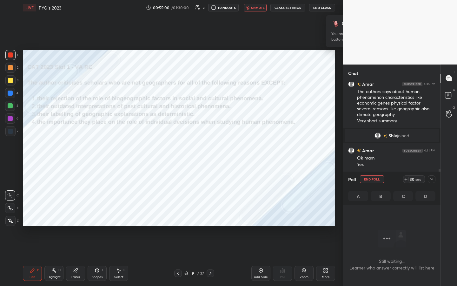
scroll to position [169, 96]
click at [228, 149] on icon at bounding box center [431, 179] width 5 height 5
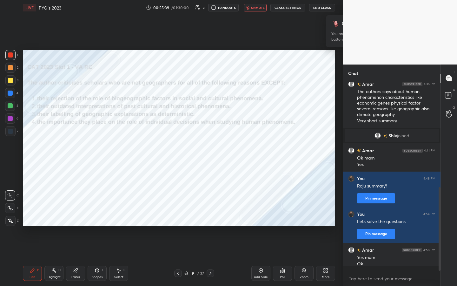
scroll to position [2, 2]
click at [211, 149] on icon at bounding box center [210, 273] width 5 height 5
type textarea "x"
click at [228, 149] on textarea at bounding box center [391, 278] width 87 height 10
type textarea "a"
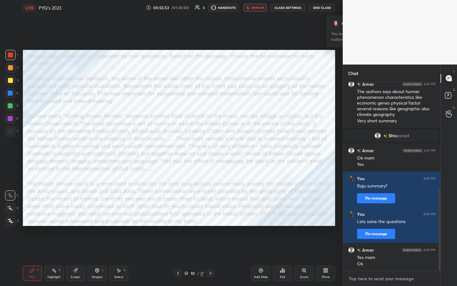
type textarea "x"
type textarea "an"
type textarea "x"
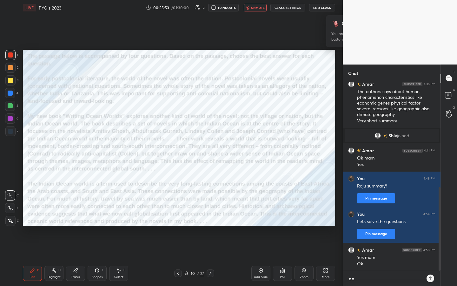
type textarea "ano"
type textarea "x"
type textarea "anot"
type textarea "x"
type textarea "anoth"
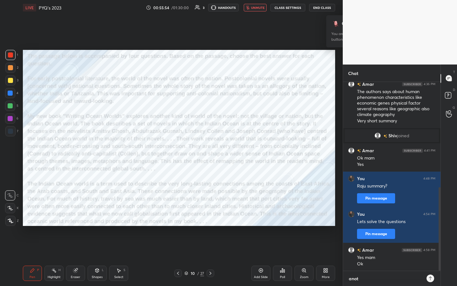
type textarea "x"
type textarea "anothe"
type textarea "x"
type textarea "another"
type textarea "x"
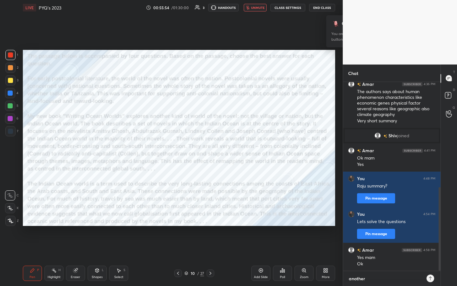
type textarea "another"
type textarea "x"
type textarea "another p"
type textarea "x"
type textarea "another pa"
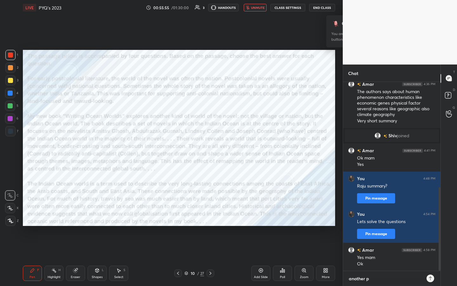
type textarea "x"
type textarea "another pas"
type textarea "x"
type textarea "another pass"
type textarea "x"
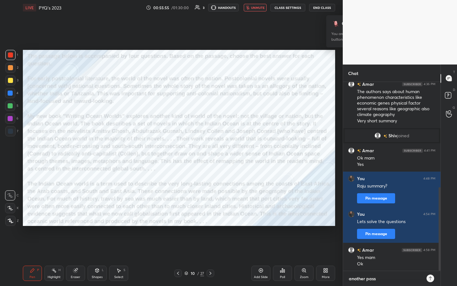
type textarea "another passa"
type textarea "x"
type textarea "another passag"
type textarea "x"
type textarea "another passage"
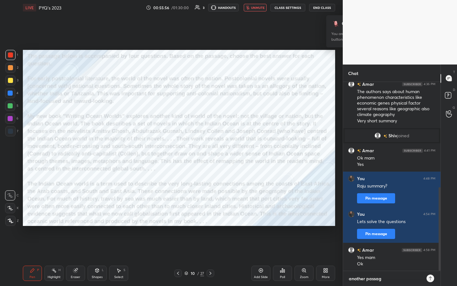
type textarea "x"
type textarea "another passage"
type textarea "x"
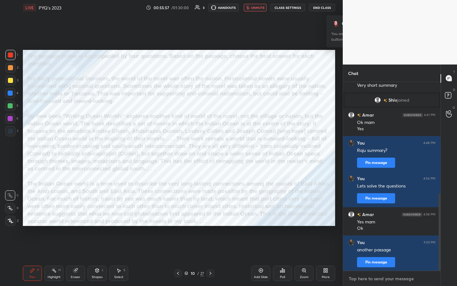
type textarea "l"
type textarea "x"
type textarea "le"
type textarea "x"
type textarea "let"
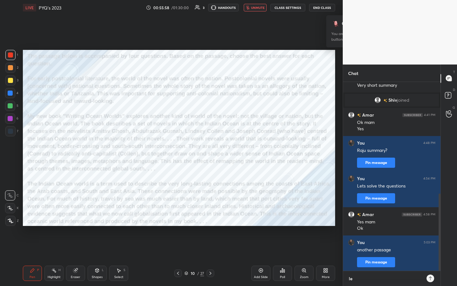
type textarea "x"
type textarea "lets"
type textarea "x"
type textarea "lets"
type textarea "x"
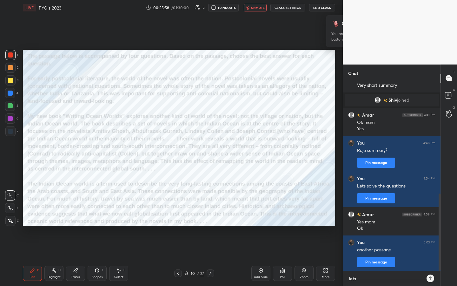
type textarea "lets d"
type textarea "x"
type textarea "lets do"
type textarea "x"
type textarea "lets do"
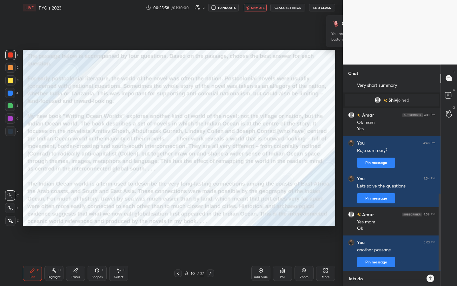
type textarea "x"
type textarea "lets do t"
type textarea "x"
type textarea "lets do th"
type textarea "x"
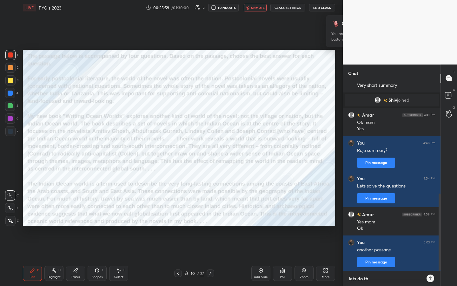
type textarea "lets do the"
type textarea "x"
type textarea "lets do the"
type textarea "x"
type textarea "lets do the s"
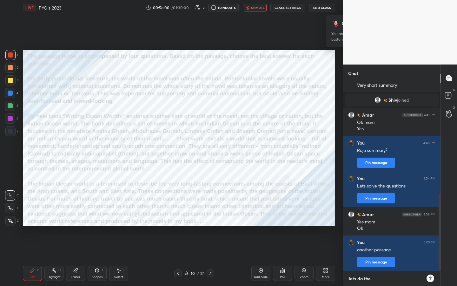
type textarea "x"
type textarea "lets do the sa"
type textarea "x"
type textarea "lets do the sam"
type textarea "x"
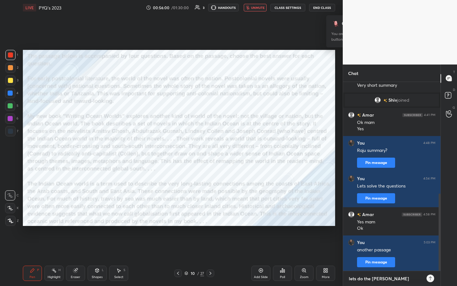
type textarea "lets do the same"
type textarea "x"
type textarea "lets do the same"
type textarea "x"
type textarea "lets do the same d"
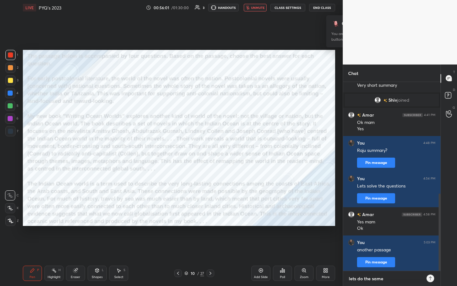
type textarea "x"
type textarea "lets do the same dr"
type textarea "x"
type textarea "lets do the same dri"
type textarea "x"
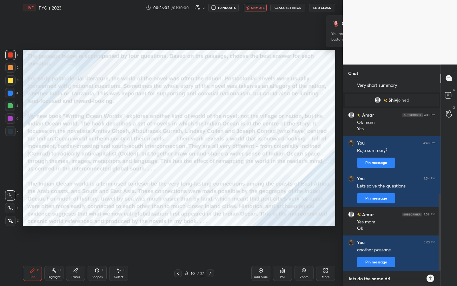
type textarea "lets do the same dril"
type textarea "x"
type textarea "lets do the same drill"
type textarea "x"
type textarea "lets do the same drill"
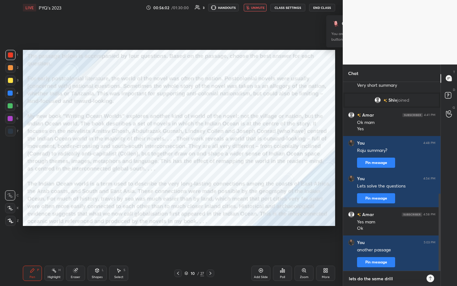
type textarea "x"
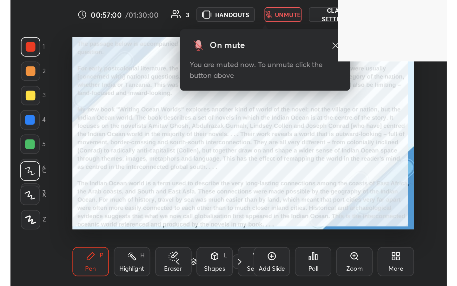
scroll to position [109, 202]
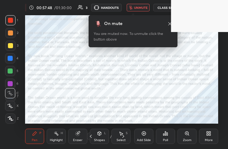
click at [209, 140] on div "More" at bounding box center [209, 140] width 8 height 3
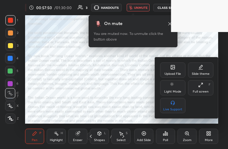
click at [204, 84] on div "Full screen F" at bounding box center [200, 87] width 25 height 15
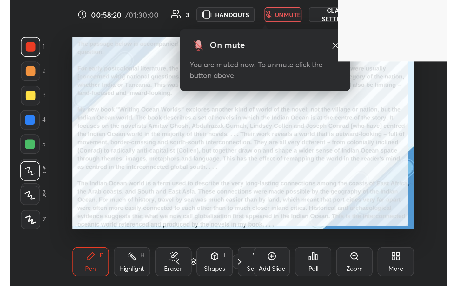
scroll to position [109, 203]
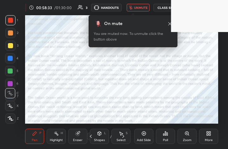
click at [209, 139] on div "More" at bounding box center [209, 140] width 8 height 3
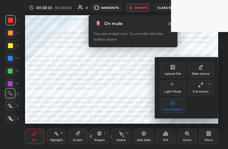
click at [202, 86] on icon at bounding box center [200, 85] width 5 height 5
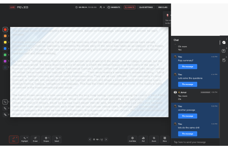
scroll to position [31518, 31446]
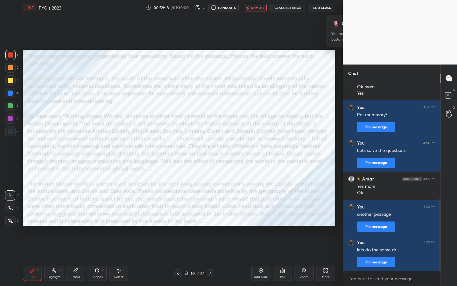
click at [228, 9] on span "unmute" at bounding box center [258, 7] width 14 height 4
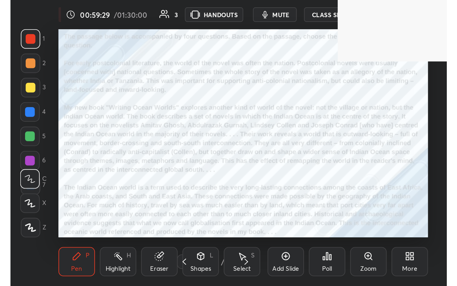
scroll to position [109, 202]
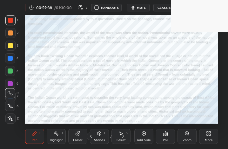
click at [211, 134] on div "More" at bounding box center [208, 136] width 19 height 15
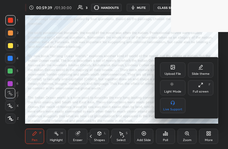
click at [202, 85] on icon at bounding box center [200, 85] width 5 height 5
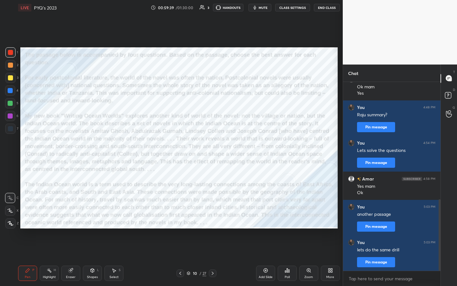
scroll to position [31518, 31446]
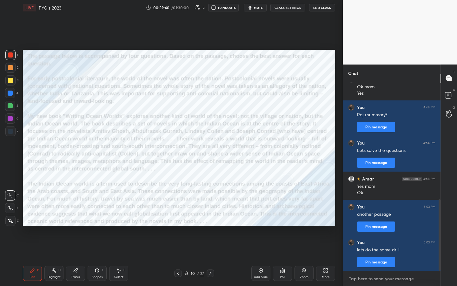
type textarea "x"
click at [228, 149] on textarea at bounding box center [391, 278] width 87 height 10
paste textarea "For early postcolonial literature, the world of the novel was often the nation.…"
type textarea "For early postcolonial literature, the world of the novel was often the nation.…"
type textarea "x"
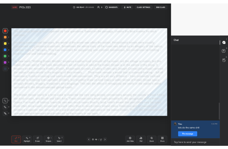
scroll to position [848, 0]
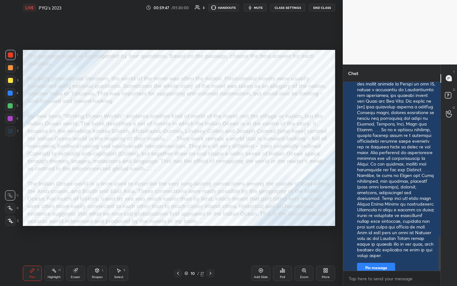
drag, startPoint x: 256, startPoint y: 7, endPoint x: 256, endPoint y: 255, distance: 248.1
click at [228, 7] on span "mute" at bounding box center [258, 7] width 9 height 4
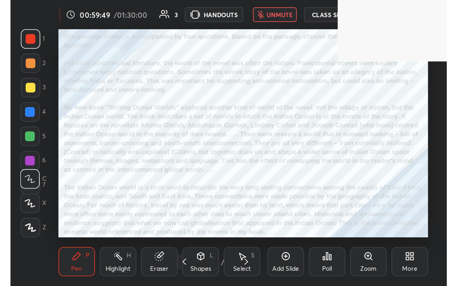
scroll to position [109, 202]
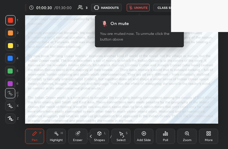
click at [205, 139] on div "More" at bounding box center [209, 140] width 8 height 3
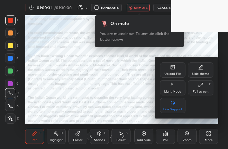
click at [202, 87] on icon at bounding box center [200, 85] width 5 height 5
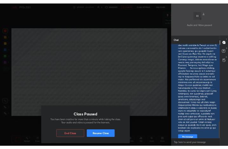
scroll to position [876, 0]
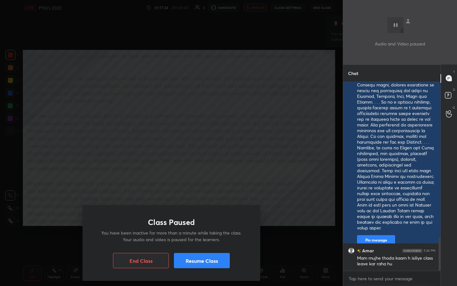
click at [207, 149] on button "Resume Class" at bounding box center [202, 260] width 56 height 15
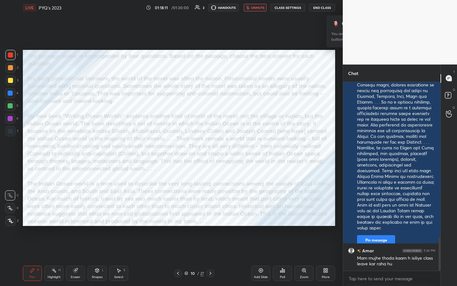
click at [210, 149] on icon at bounding box center [210, 273] width 5 height 5
click at [228, 8] on span "unmute" at bounding box center [258, 7] width 14 height 4
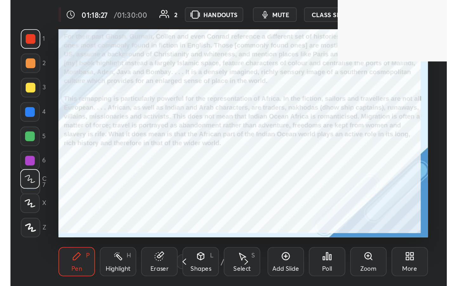
scroll to position [109, 203]
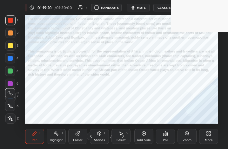
click at [143, 7] on span "mute" at bounding box center [141, 7] width 9 height 4
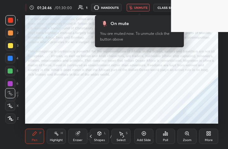
click at [210, 139] on div "More" at bounding box center [209, 140] width 8 height 3
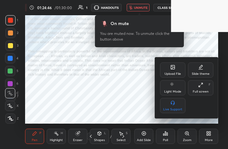
click at [201, 87] on icon at bounding box center [200, 85] width 5 height 5
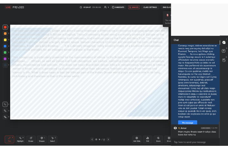
scroll to position [31518, 31446]
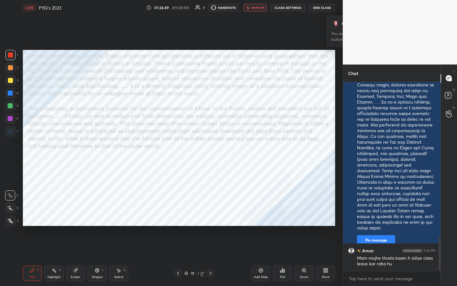
drag, startPoint x: 253, startPoint y: 5, endPoint x: 253, endPoint y: 253, distance: 248.1
click at [228, 5] on button "unmute" at bounding box center [255, 8] width 23 height 8
click at [211, 149] on icon at bounding box center [211, 273] width 2 height 3
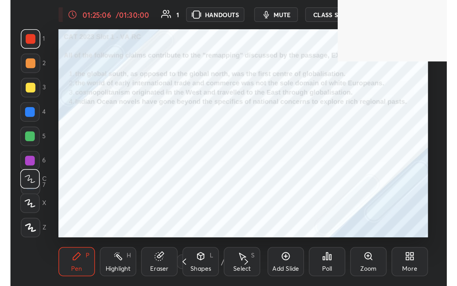
scroll to position [109, 203]
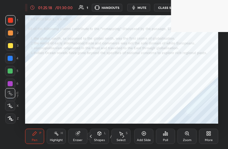
click at [140, 10] on button "mute" at bounding box center [138, 8] width 23 height 8
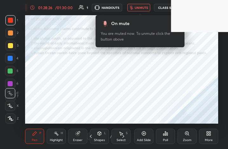
click at [140, 10] on button "unmute" at bounding box center [138, 8] width 23 height 8
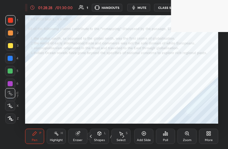
click at [140, 10] on button "mute" at bounding box center [138, 8] width 23 height 8
click at [207, 137] on div "More" at bounding box center [208, 136] width 19 height 15
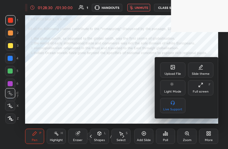
click at [202, 86] on icon at bounding box center [200, 85] width 5 height 5
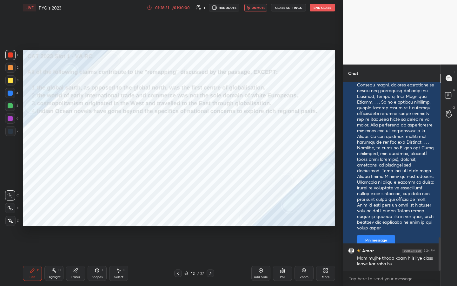
scroll to position [31518, 31446]
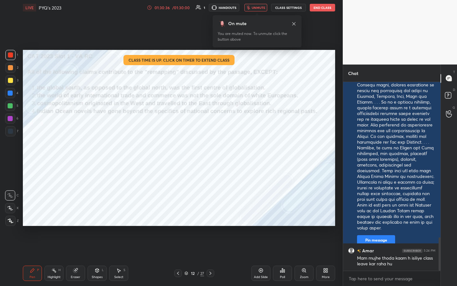
drag, startPoint x: 325, startPoint y: 6, endPoint x: 325, endPoint y: 254, distance: 248.1
click at [228, 6] on button "End Class" at bounding box center [322, 8] width 25 height 8
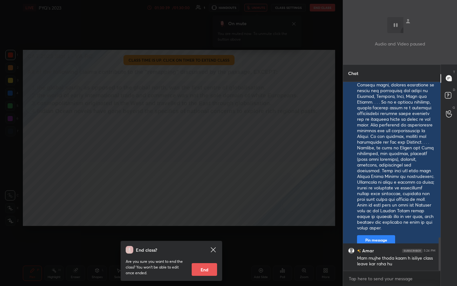
click at [201, 149] on button "End" at bounding box center [204, 269] width 25 height 13
type textarea "x"
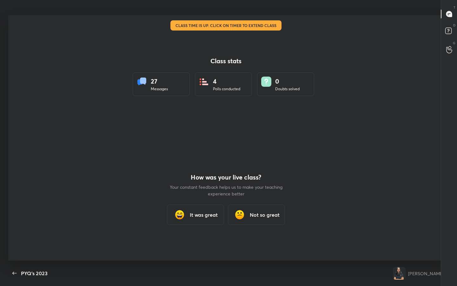
scroll to position [31518, 31311]
click at [202, 149] on h3 "It was great" at bounding box center [204, 215] width 28 height 8
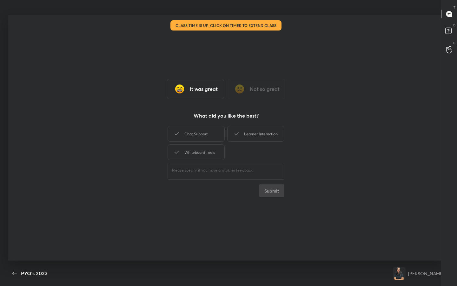
click at [228, 137] on div "Learner Interaction" at bounding box center [255, 134] width 57 height 16
click at [228, 149] on button "Submit" at bounding box center [271, 190] width 25 height 13
